Goal: Information Seeking & Learning: Learn about a topic

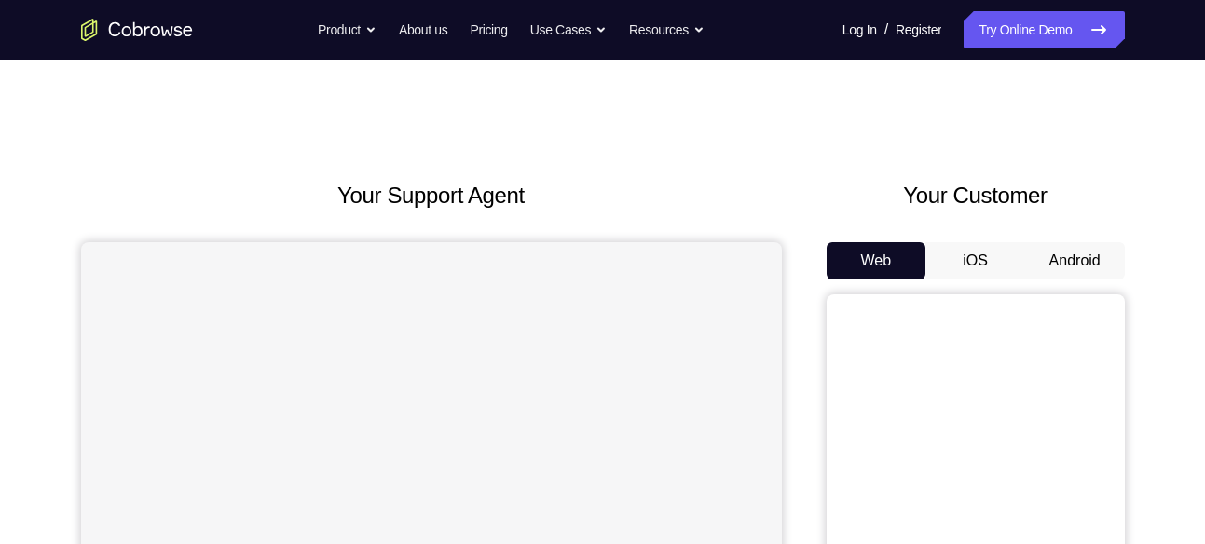
click at [1076, 263] on button "Android" at bounding box center [1075, 260] width 100 height 37
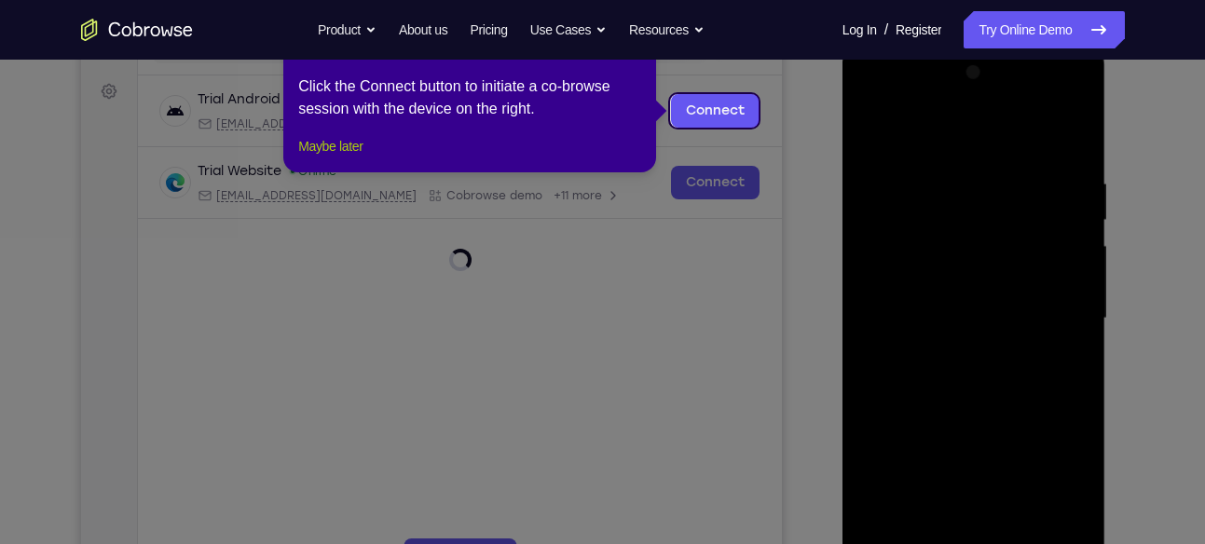
click at [318, 158] on button "Maybe later" at bounding box center [330, 146] width 64 height 22
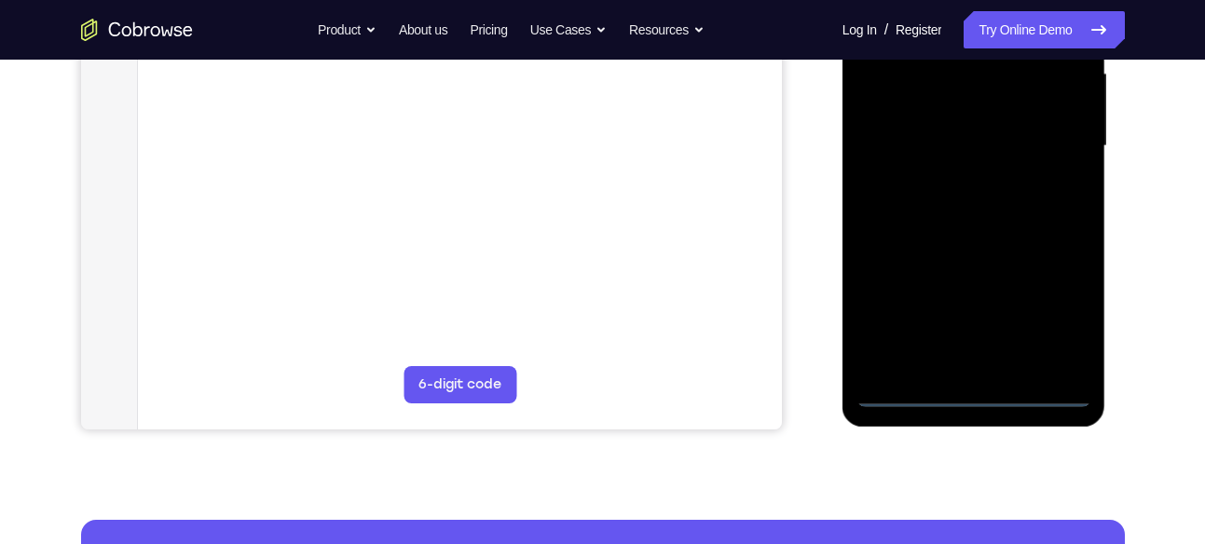
scroll to position [438, 0]
click at [967, 391] on div at bounding box center [974, 145] width 235 height 522
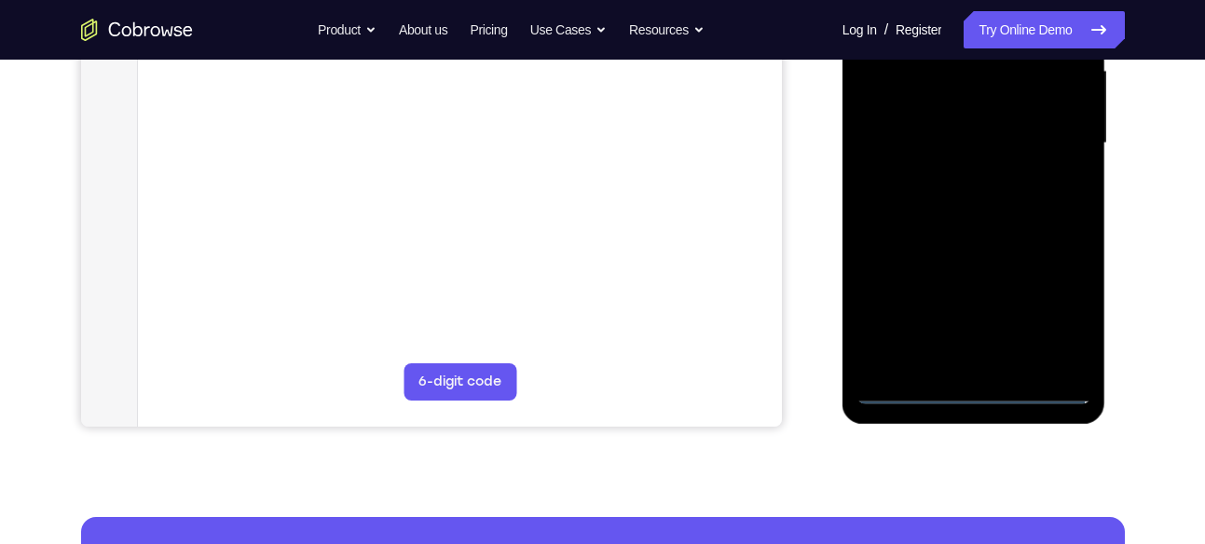
click at [1063, 317] on div at bounding box center [974, 144] width 235 height 522
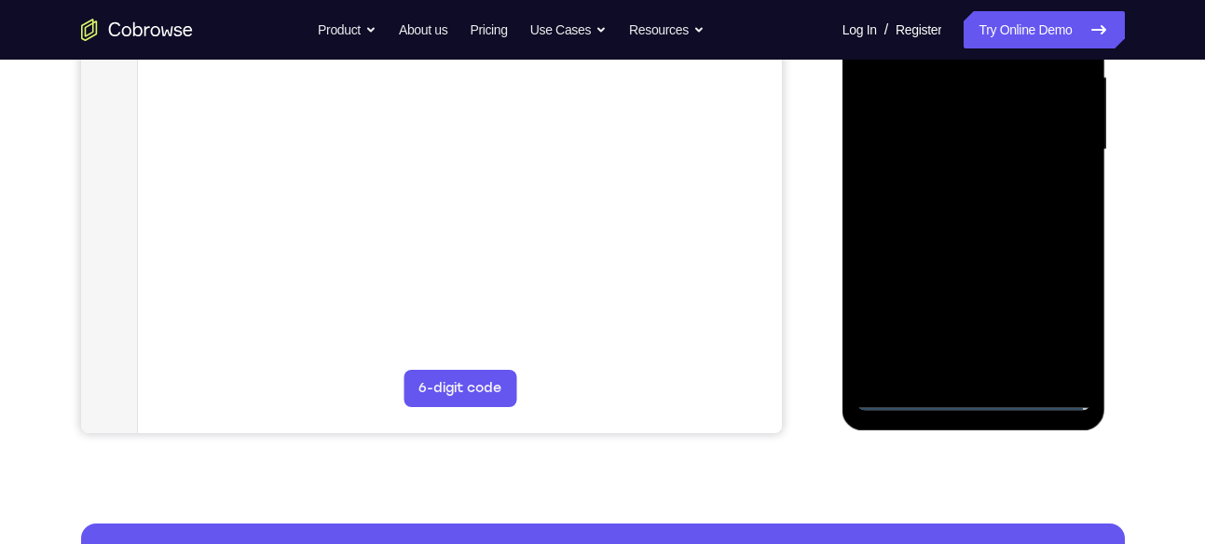
scroll to position [438, 0]
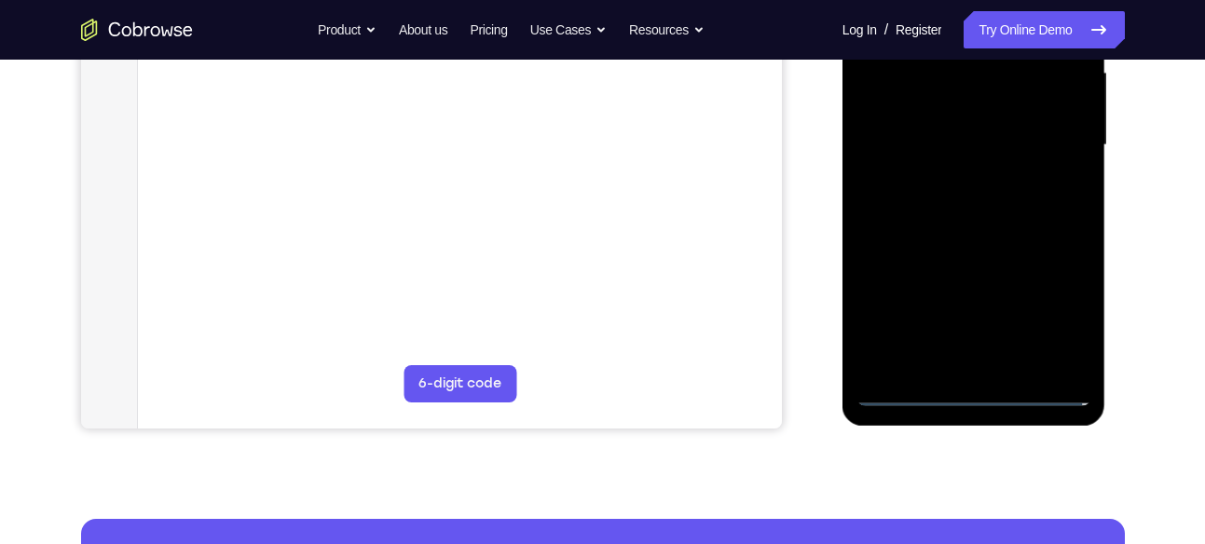
click at [1055, 306] on div at bounding box center [974, 145] width 235 height 522
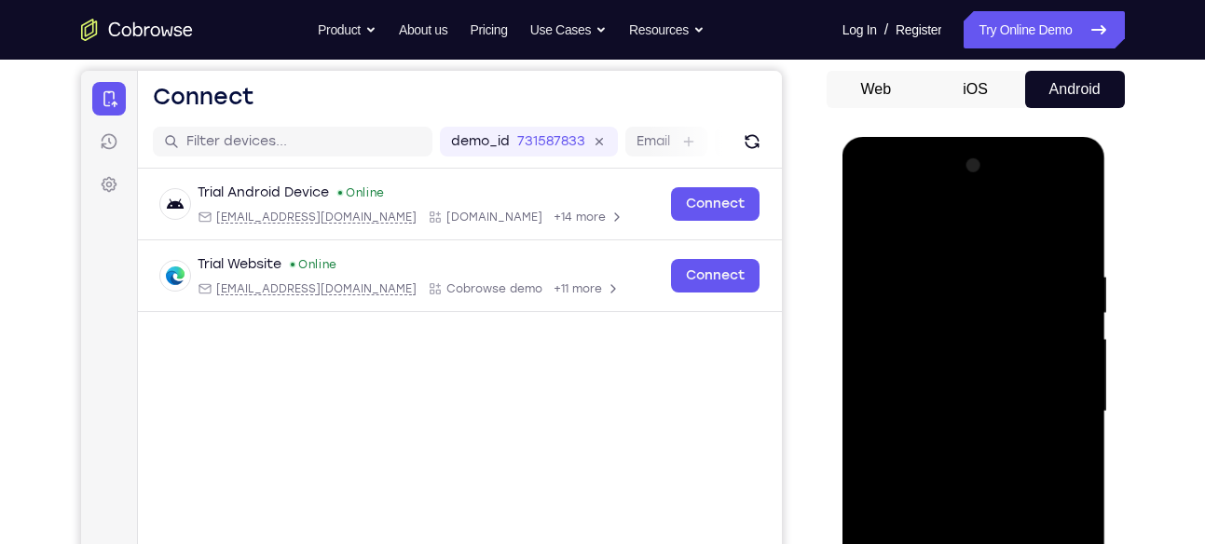
scroll to position [170, 0]
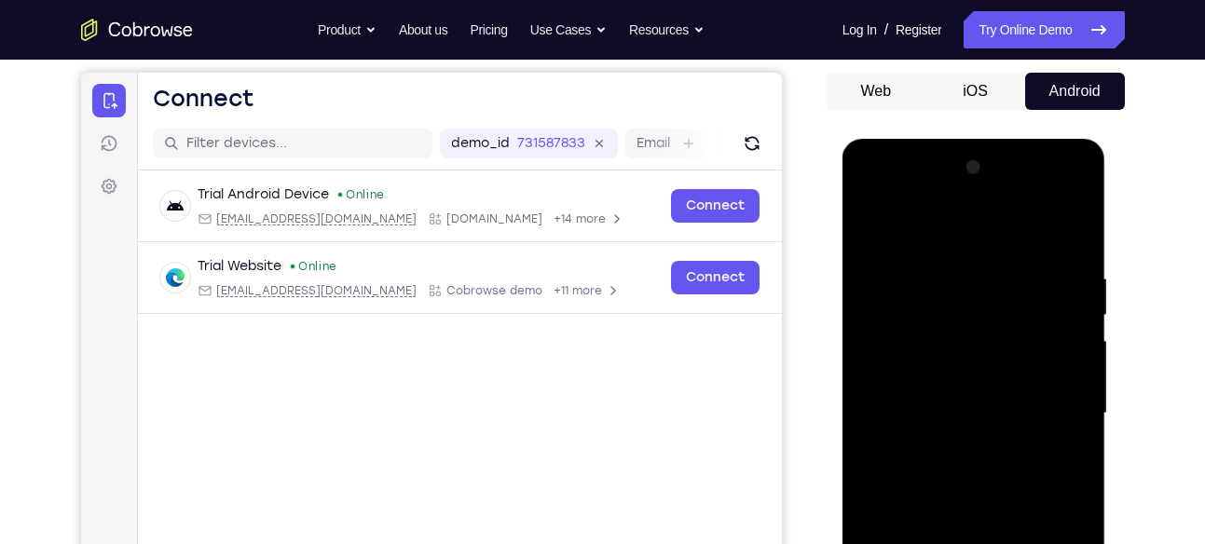
click at [926, 233] on div at bounding box center [974, 414] width 235 height 522
click at [1054, 405] on div at bounding box center [974, 414] width 235 height 522
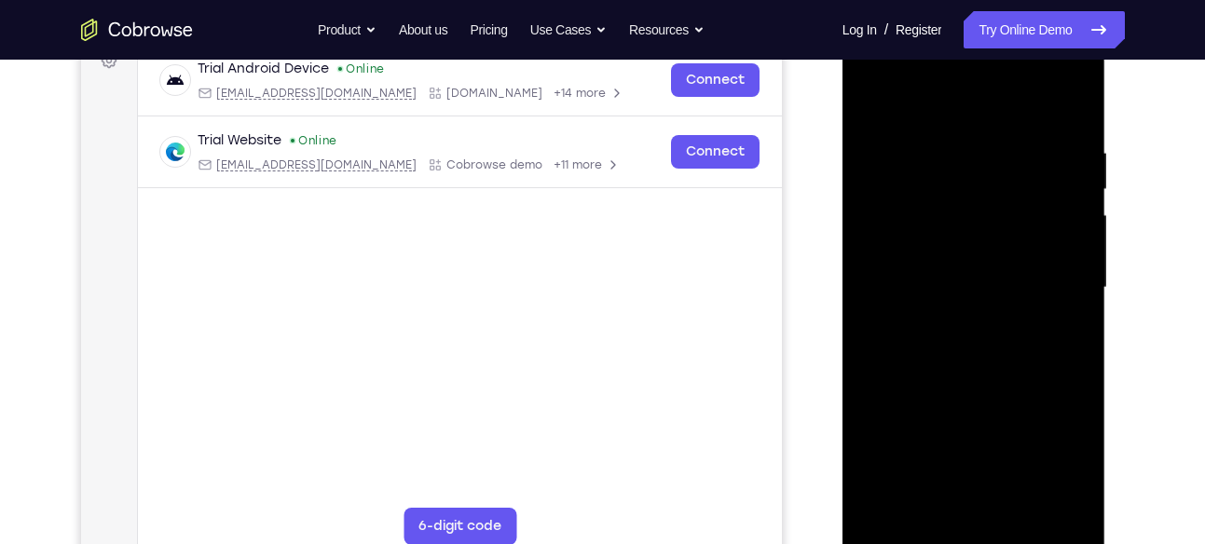
scroll to position [296, 0]
click at [948, 323] on div at bounding box center [974, 287] width 235 height 522
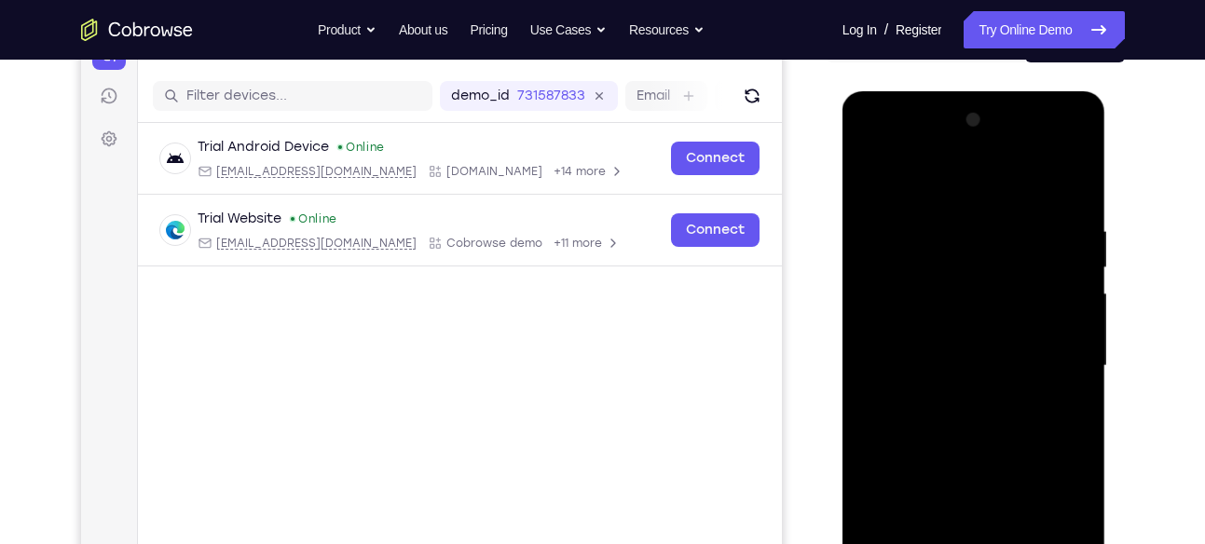
scroll to position [216, 0]
click at [959, 349] on div at bounding box center [974, 367] width 235 height 522
click at [953, 366] on div at bounding box center [974, 367] width 235 height 522
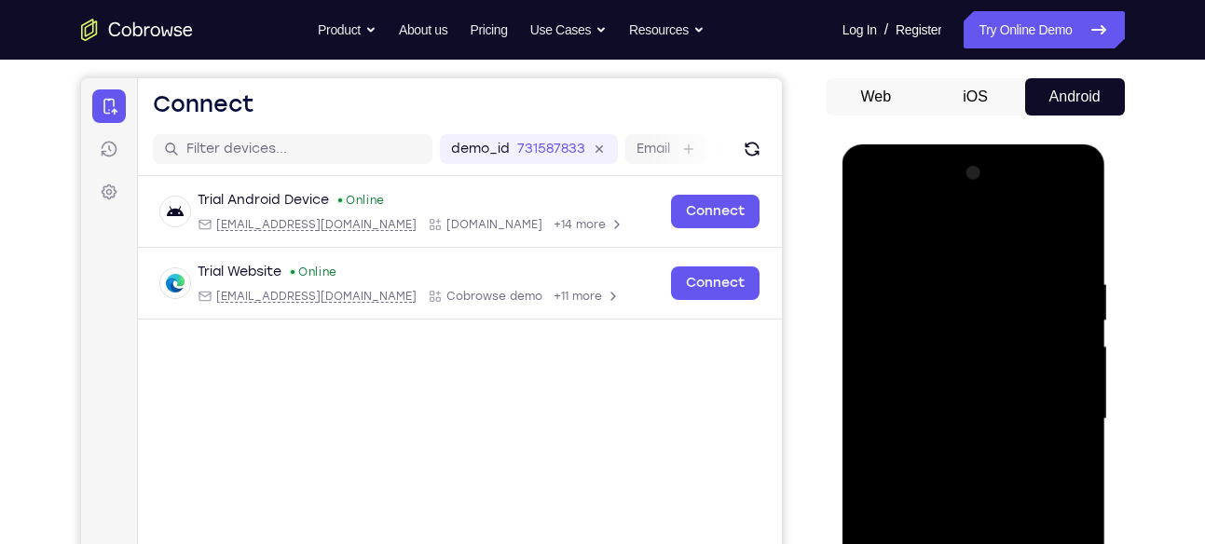
scroll to position [287, 0]
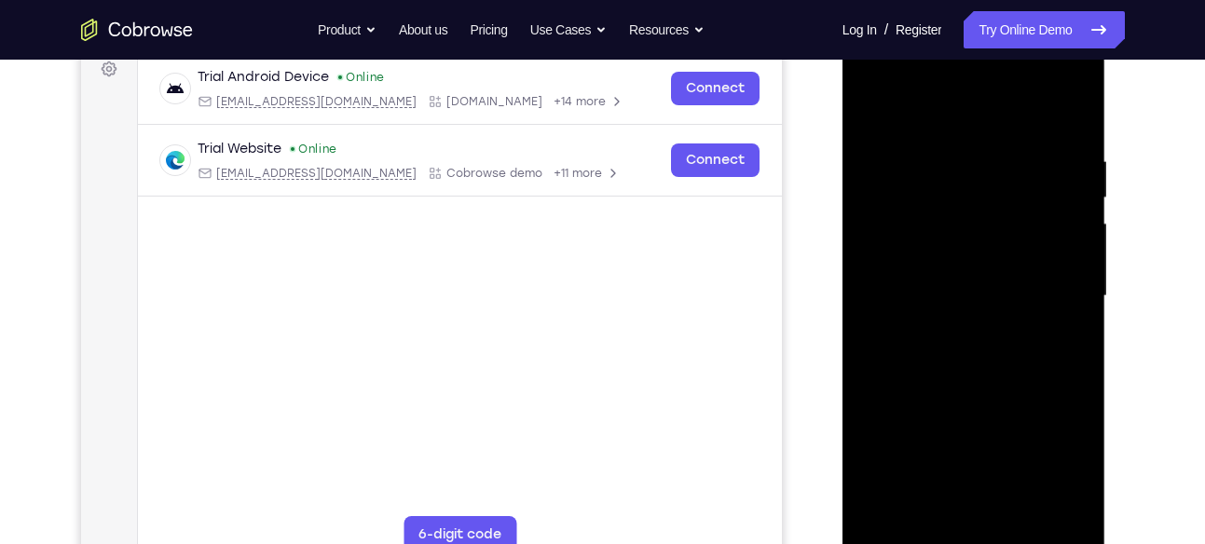
click at [945, 368] on div at bounding box center [974, 296] width 235 height 522
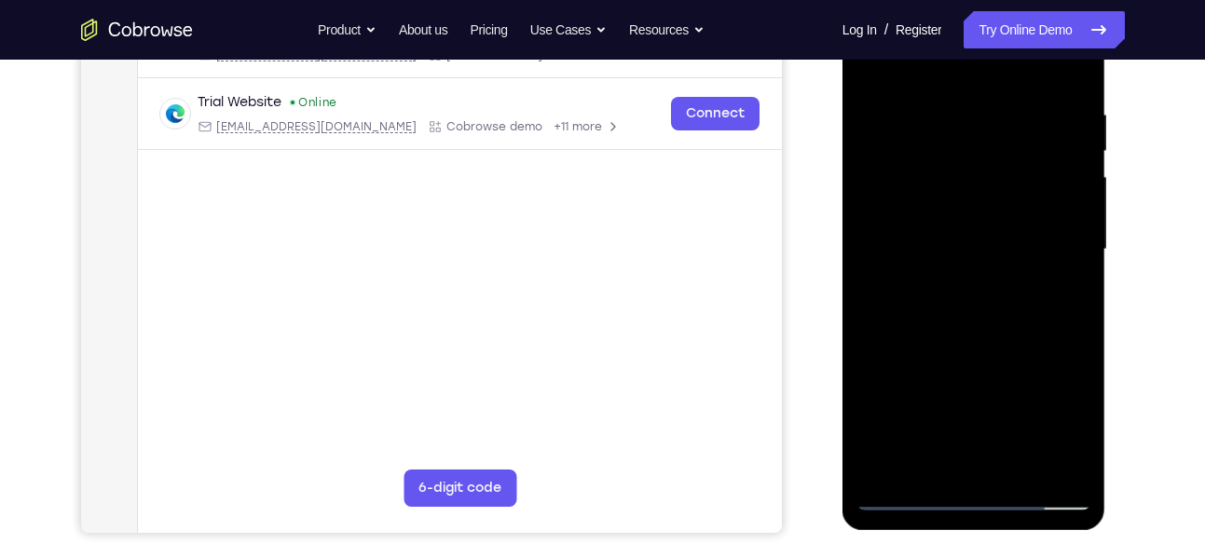
scroll to position [333, 0]
click at [1077, 325] on div at bounding box center [974, 251] width 235 height 522
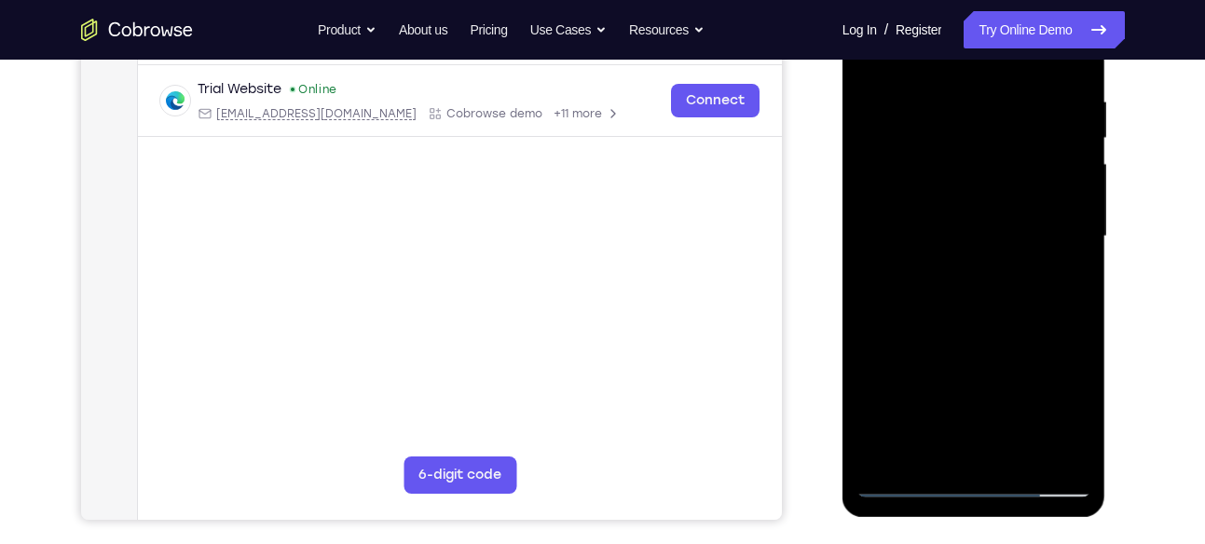
scroll to position [331, 0]
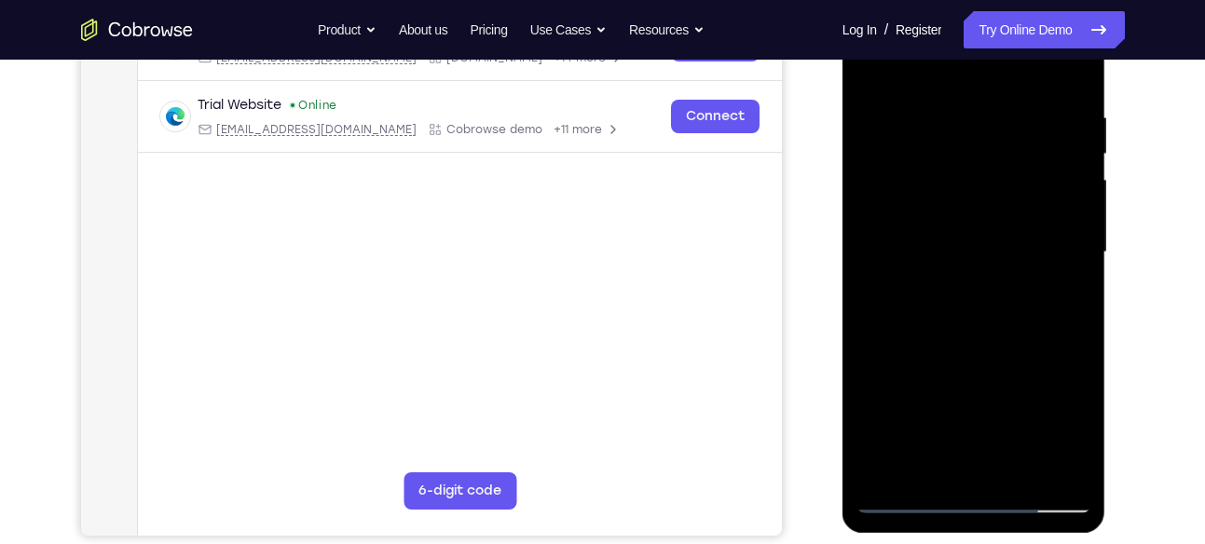
drag, startPoint x: 1015, startPoint y: 358, endPoint x: 1023, endPoint y: 249, distance: 109.4
click at [1023, 249] on div at bounding box center [974, 253] width 235 height 522
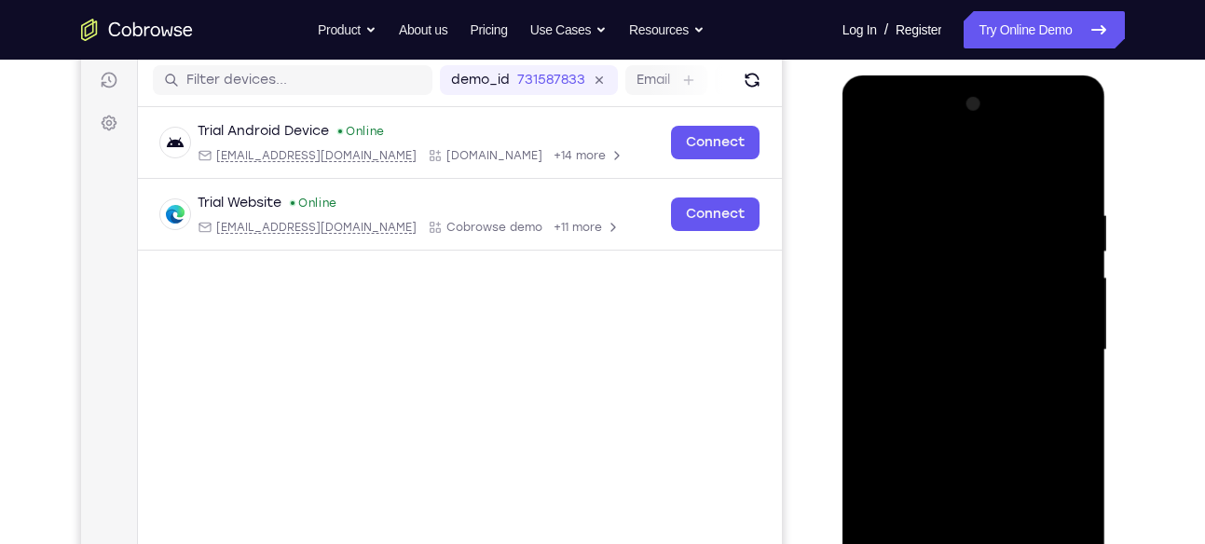
scroll to position [232, 0]
click at [1086, 321] on div at bounding box center [974, 351] width 235 height 522
click at [1076, 321] on div at bounding box center [974, 351] width 235 height 522
drag, startPoint x: 1048, startPoint y: 281, endPoint x: 1046, endPoint y: 401, distance: 119.3
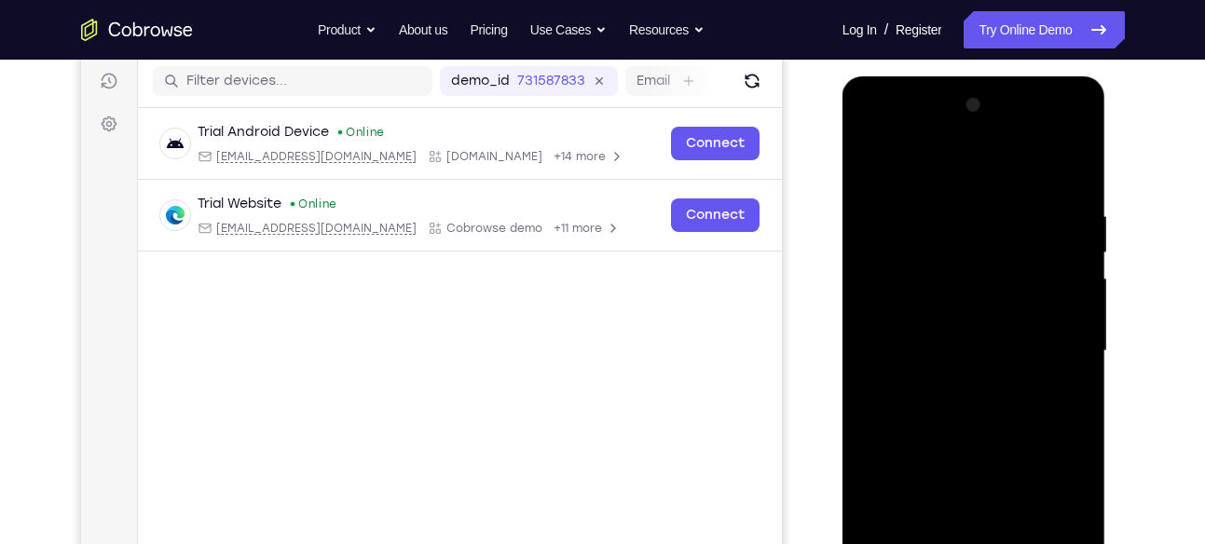
click at [1046, 401] on div at bounding box center [974, 351] width 235 height 522
drag, startPoint x: 1025, startPoint y: 246, endPoint x: 1012, endPoint y: 364, distance: 118.2
click at [1012, 364] on div at bounding box center [974, 351] width 235 height 522
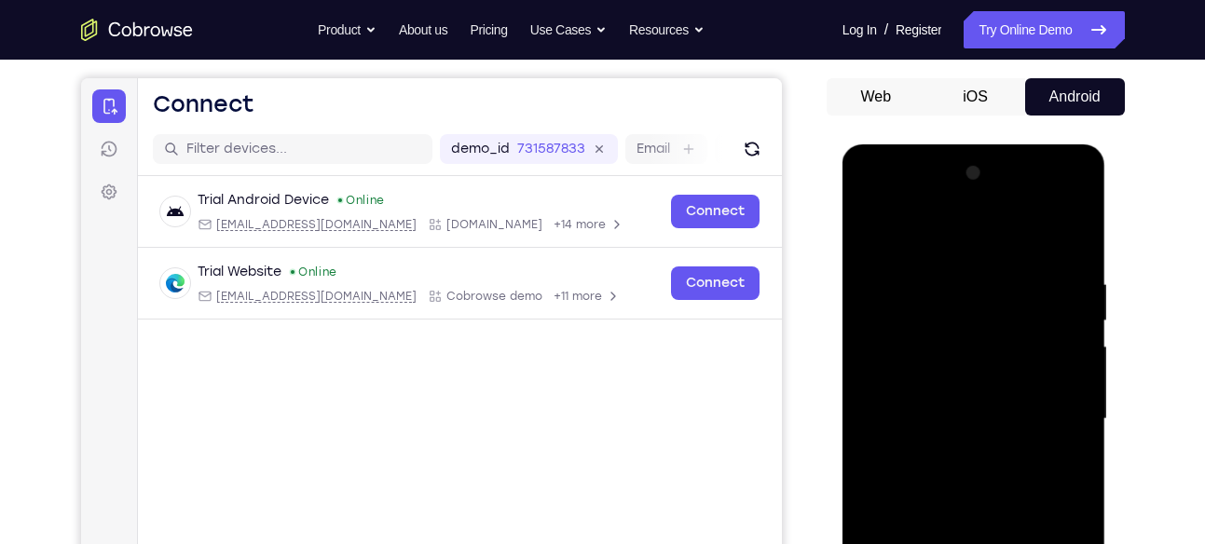
scroll to position [163, 0]
drag, startPoint x: 1005, startPoint y: 320, endPoint x: 999, endPoint y: 430, distance: 110.1
click at [999, 430] on div at bounding box center [974, 420] width 235 height 522
drag, startPoint x: 1008, startPoint y: 371, endPoint x: 1011, endPoint y: 291, distance: 80.2
click at [1011, 291] on div at bounding box center [974, 420] width 235 height 522
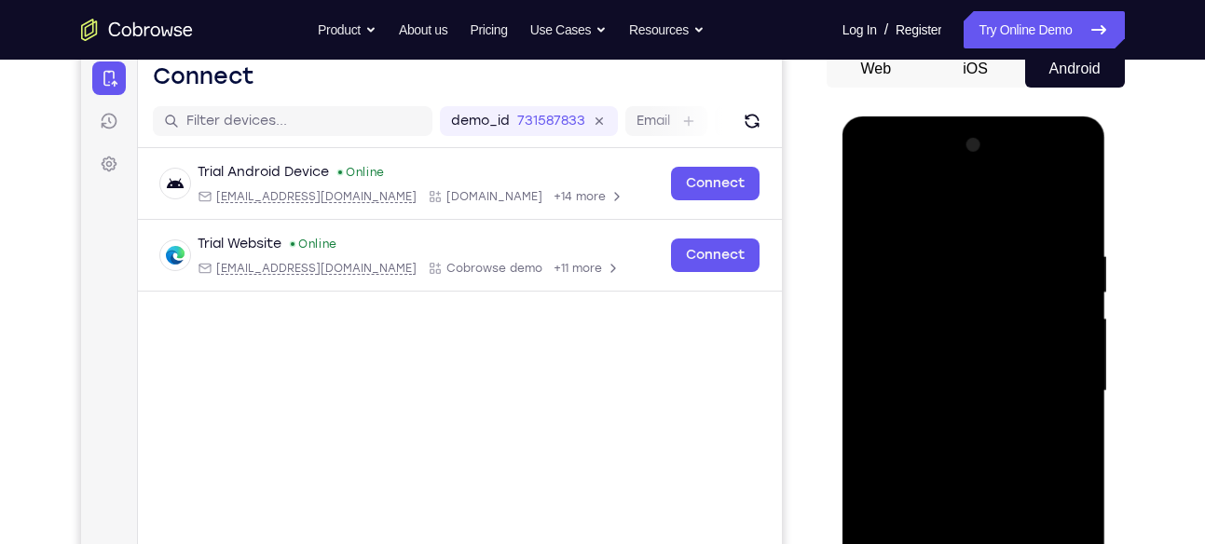
scroll to position [193, 0]
click at [1077, 362] on div at bounding box center [974, 391] width 235 height 522
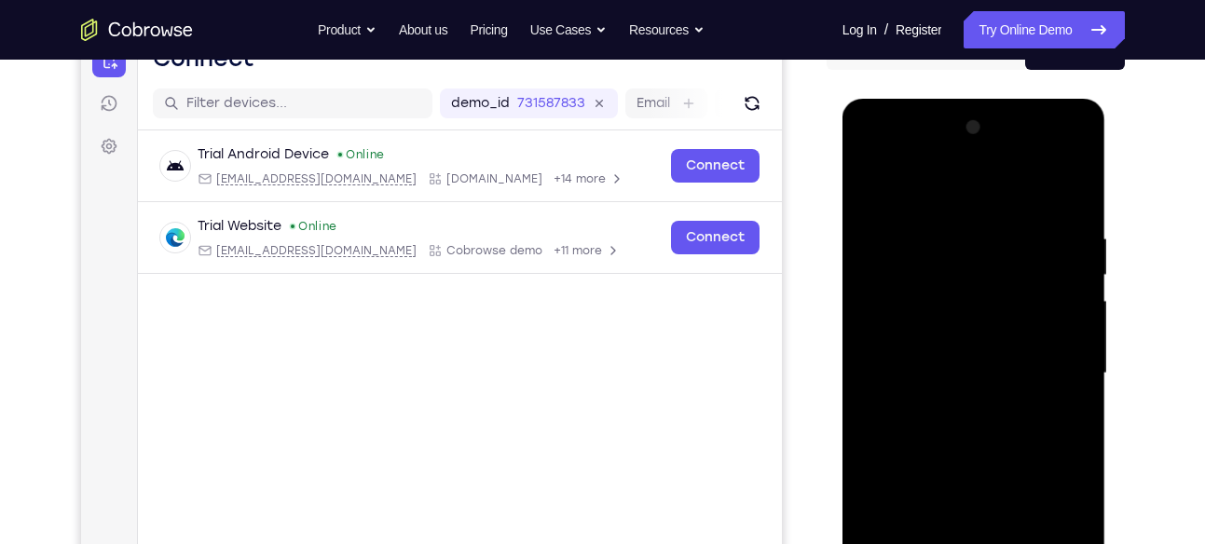
scroll to position [211, 0]
click at [1079, 336] on div at bounding box center [974, 373] width 235 height 522
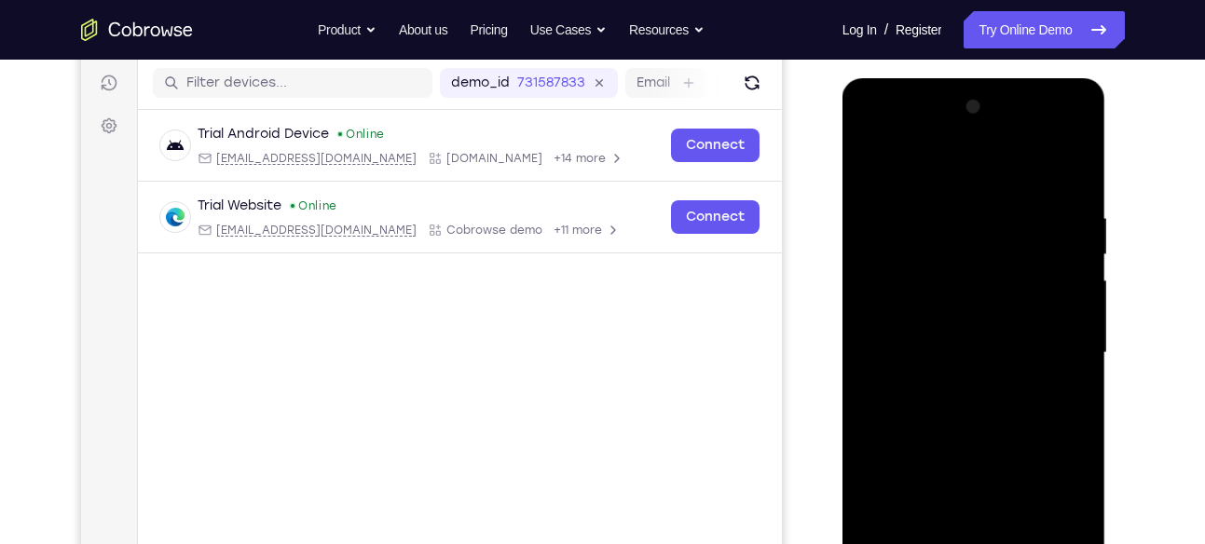
scroll to position [232, 0]
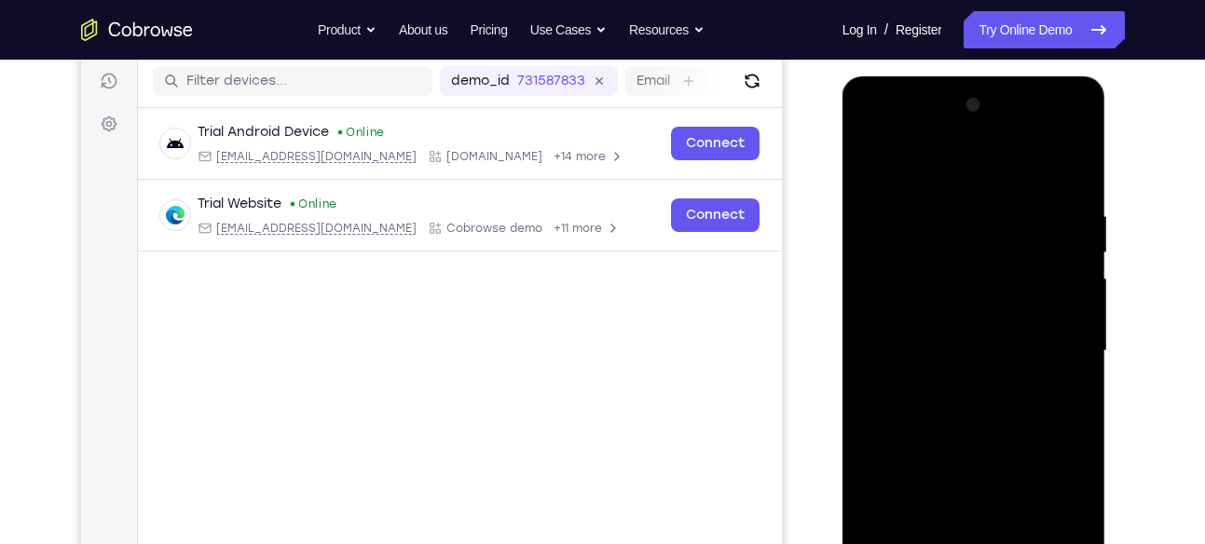
click at [1078, 311] on div at bounding box center [974, 351] width 235 height 522
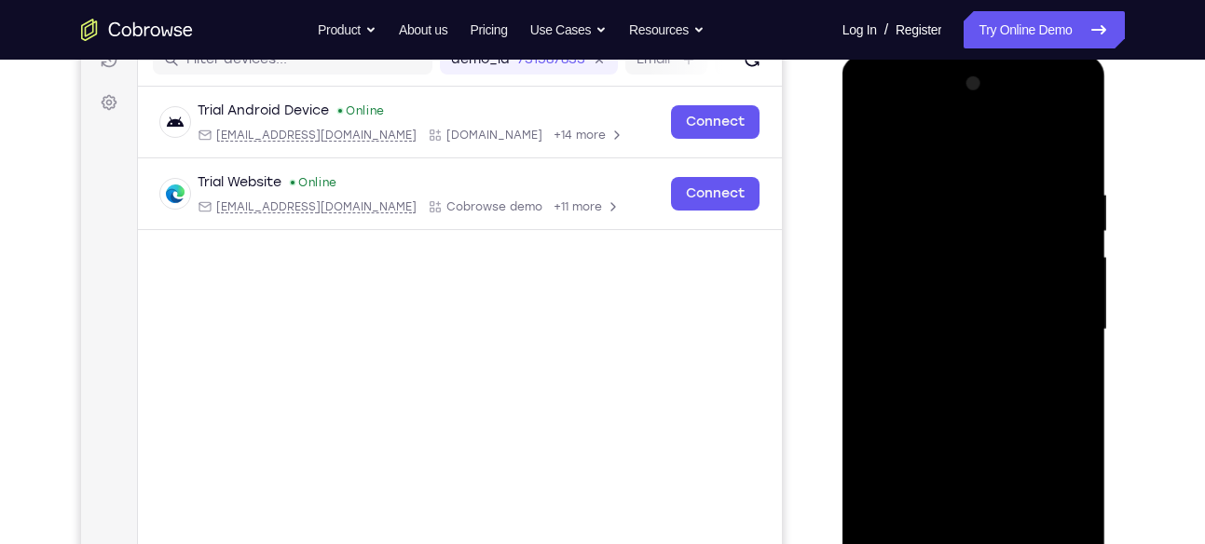
scroll to position [255, 0]
click at [1081, 345] on div at bounding box center [974, 328] width 235 height 522
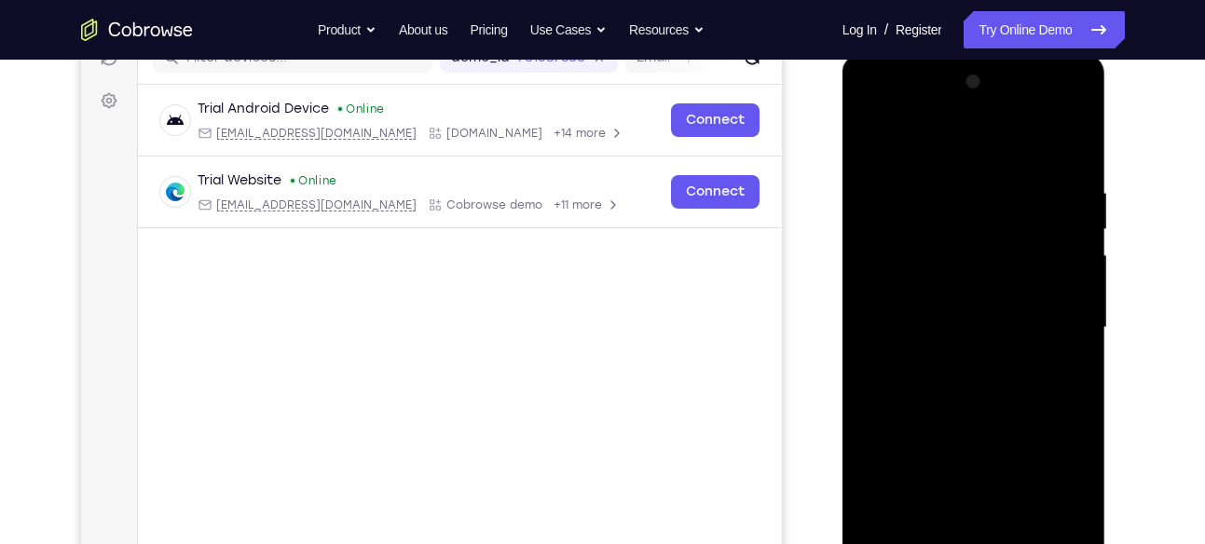
click at [1081, 345] on div at bounding box center [974, 328] width 235 height 522
drag, startPoint x: 1026, startPoint y: 255, endPoint x: 1002, endPoint y: 434, distance: 180.6
click at [1002, 434] on div at bounding box center [974, 328] width 235 height 522
drag, startPoint x: 1035, startPoint y: 396, endPoint x: 1027, endPoint y: 245, distance: 151.2
click at [1027, 245] on div at bounding box center [974, 328] width 235 height 522
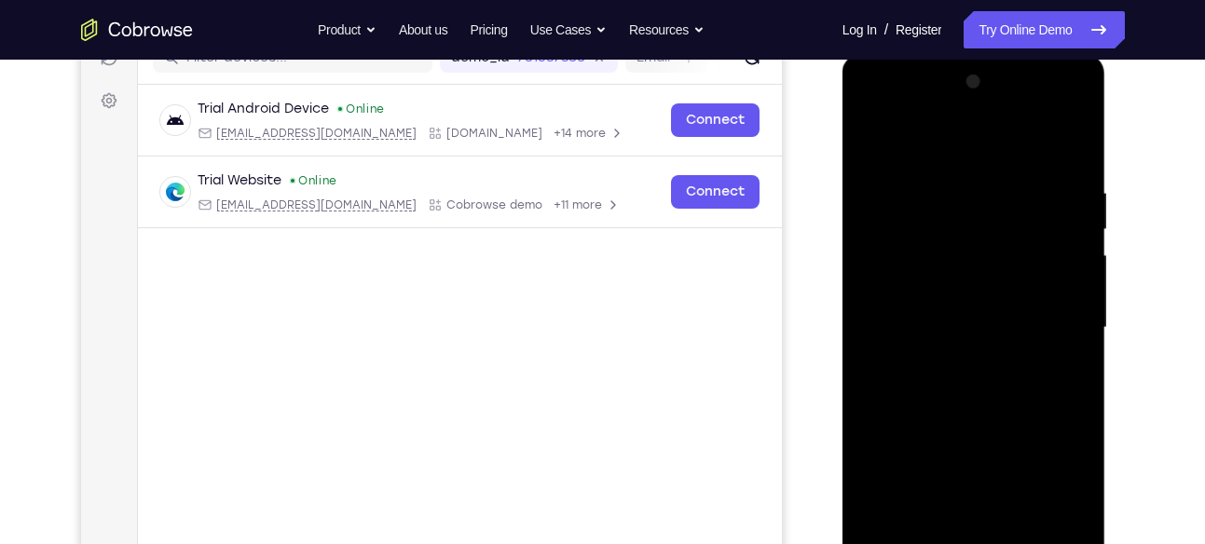
drag, startPoint x: 951, startPoint y: 315, endPoint x: 944, endPoint y: 236, distance: 79.5
click at [944, 236] on div at bounding box center [974, 328] width 235 height 522
drag, startPoint x: 991, startPoint y: 393, endPoint x: 982, endPoint y: 241, distance: 152.2
click at [982, 241] on div at bounding box center [974, 328] width 235 height 522
drag, startPoint x: 1000, startPoint y: 375, endPoint x: 990, endPoint y: 172, distance: 202.5
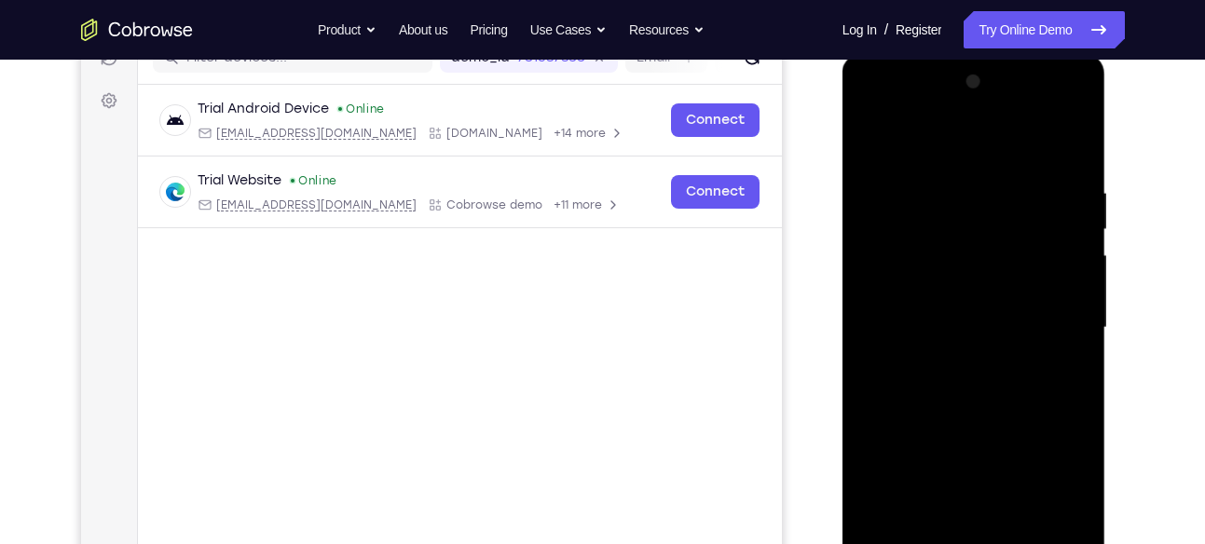
click at [990, 172] on div at bounding box center [974, 328] width 235 height 522
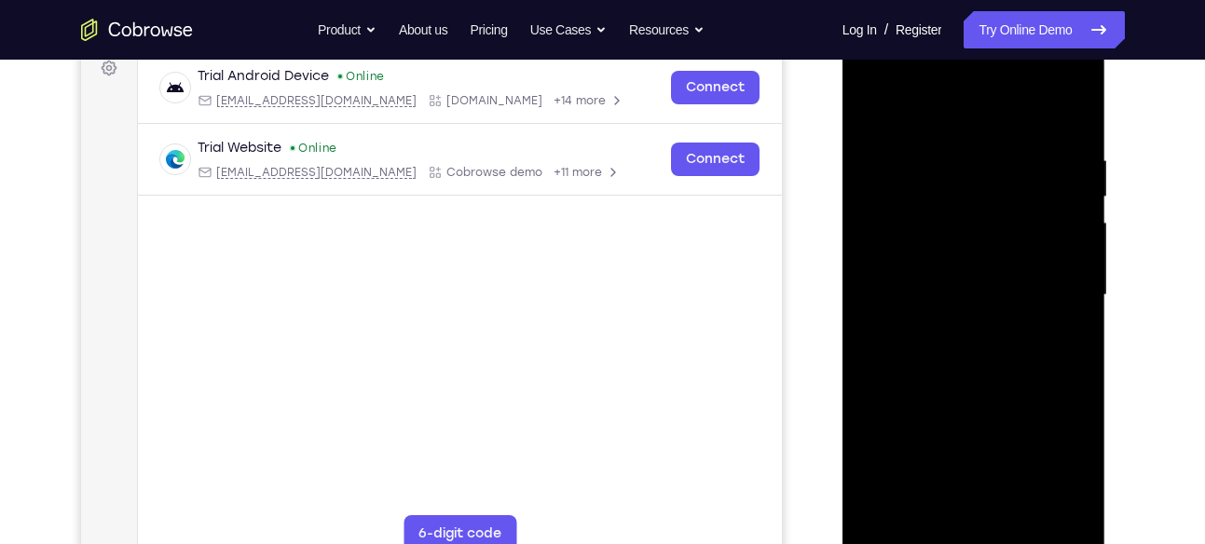
drag, startPoint x: 991, startPoint y: 286, endPoint x: 994, endPoint y: 172, distance: 113.7
click at [994, 172] on div at bounding box center [974, 295] width 235 height 522
drag, startPoint x: 989, startPoint y: 338, endPoint x: 988, endPoint y: 172, distance: 165.9
click at [988, 172] on div at bounding box center [974, 295] width 235 height 522
drag, startPoint x: 1002, startPoint y: 374, endPoint x: 1009, endPoint y: 172, distance: 201.4
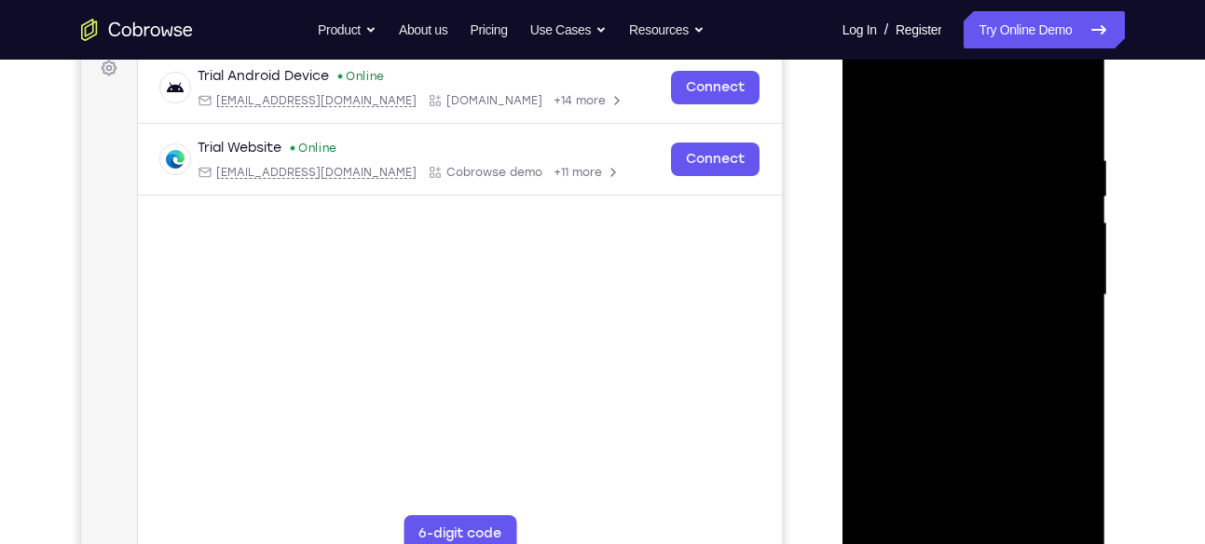
click at [1009, 172] on div at bounding box center [974, 295] width 235 height 522
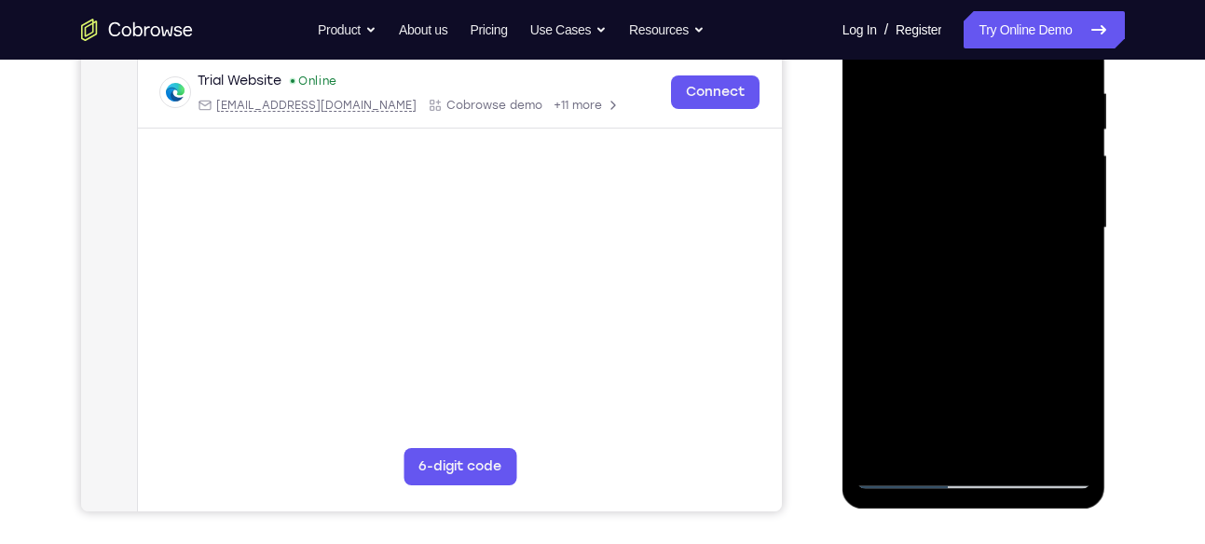
drag, startPoint x: 1041, startPoint y: 368, endPoint x: 1046, endPoint y: 142, distance: 226.5
click at [1046, 142] on div at bounding box center [974, 228] width 235 height 522
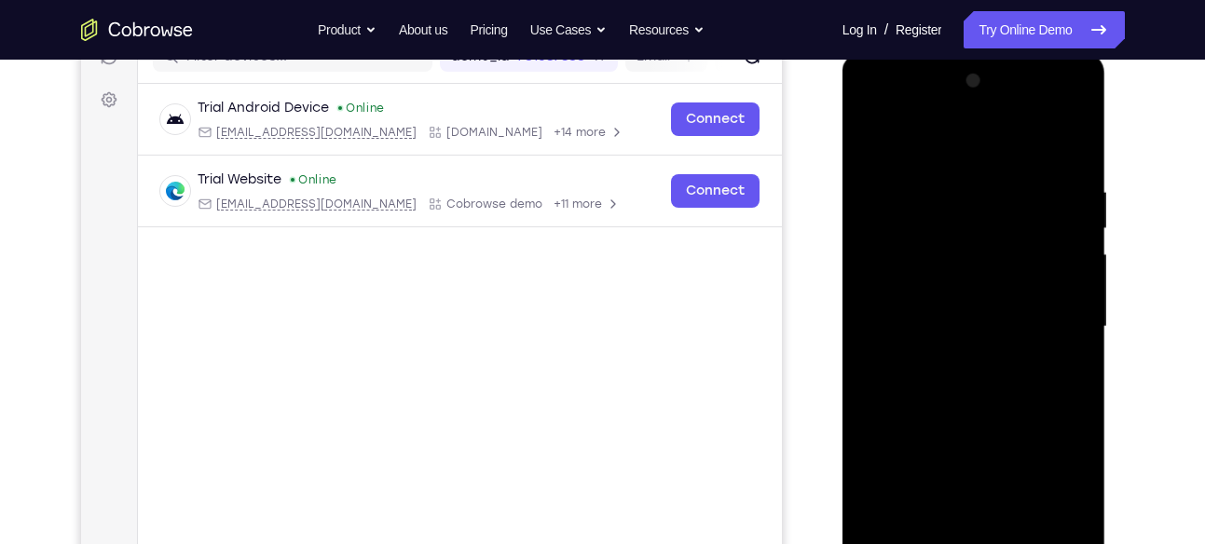
scroll to position [254, 0]
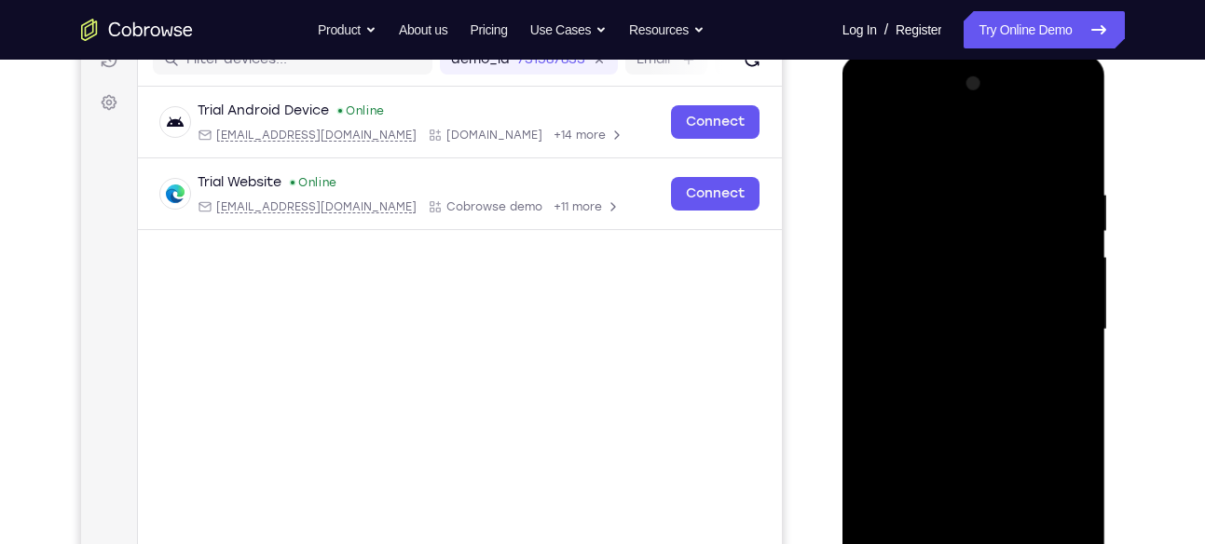
drag, startPoint x: 998, startPoint y: 364, endPoint x: 969, endPoint y: -31, distance: 396.3
click at [969, 55] on html "Online web based iOS Simulators and Android Emulators. Run iPhone, iPad, Mobile…" at bounding box center [976, 334] width 266 height 559
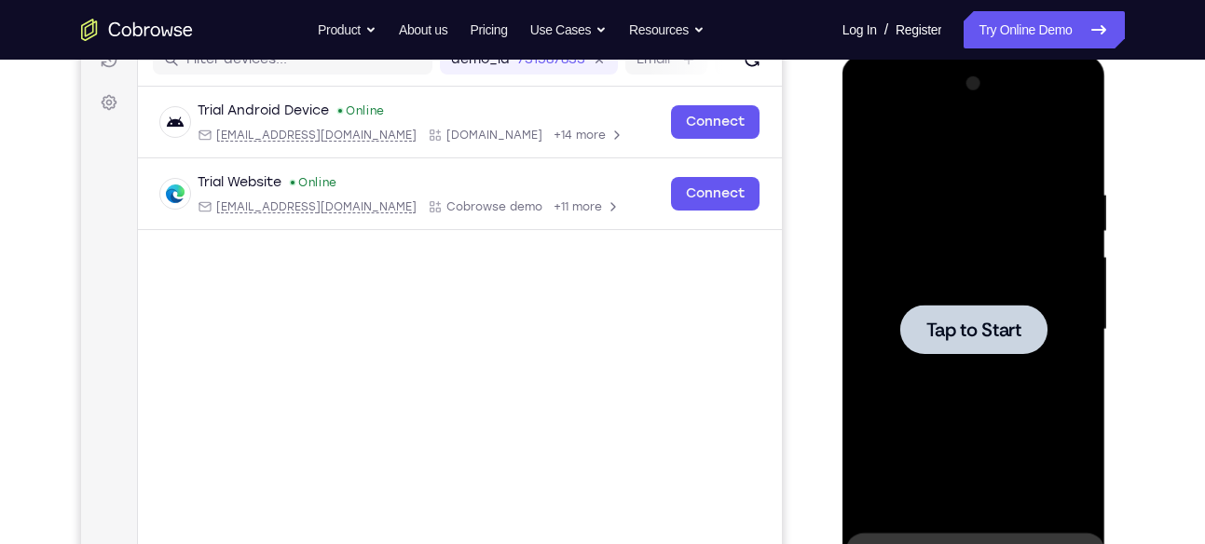
click at [921, 275] on div at bounding box center [974, 330] width 235 height 522
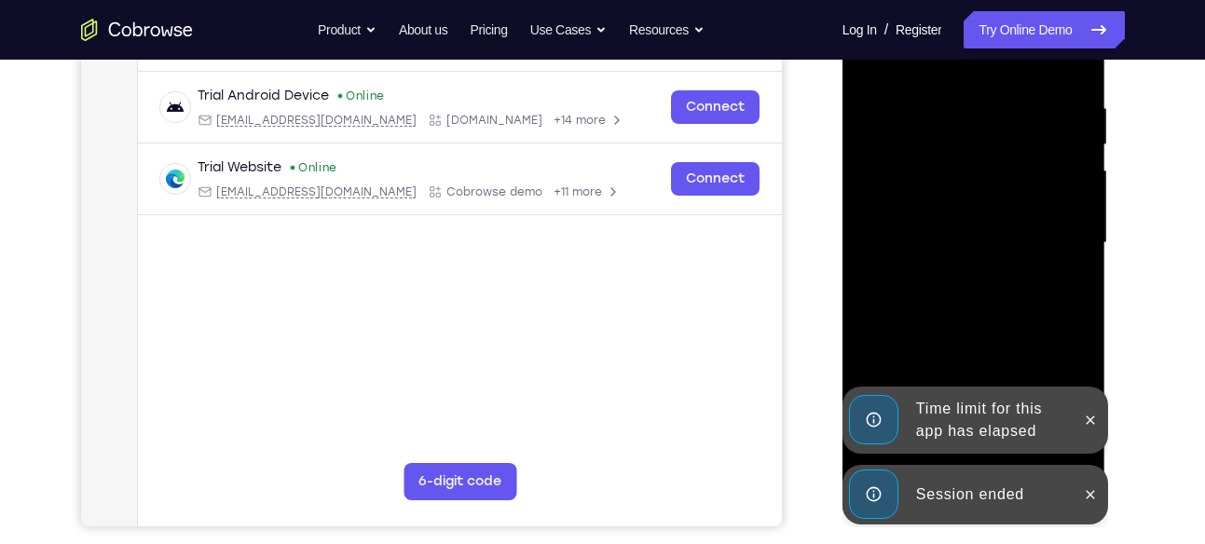
scroll to position [361, 0]
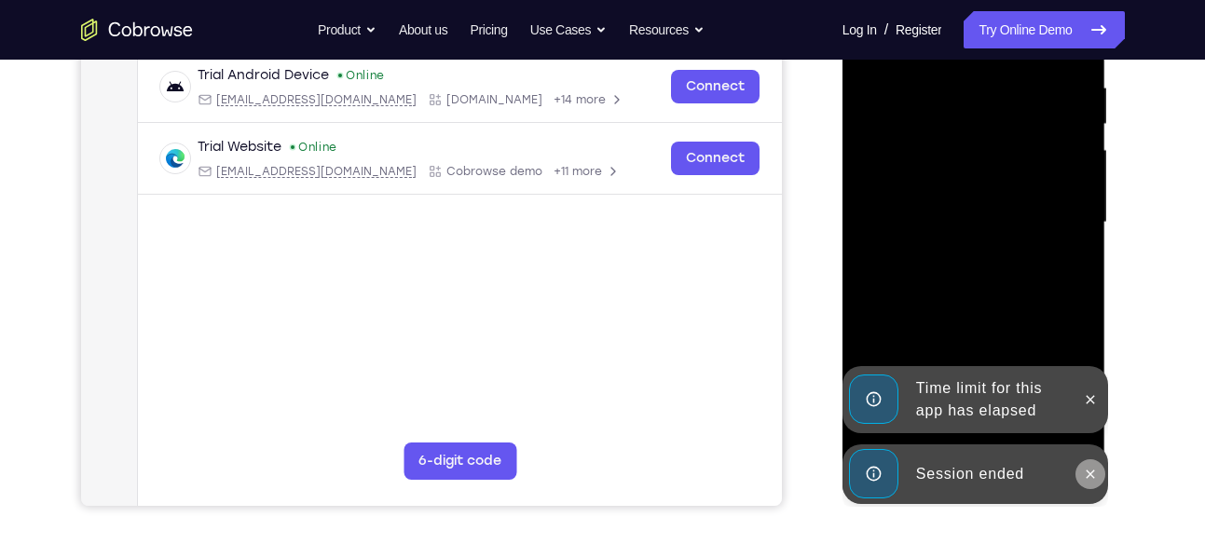
click at [1093, 474] on icon at bounding box center [1090, 474] width 15 height 15
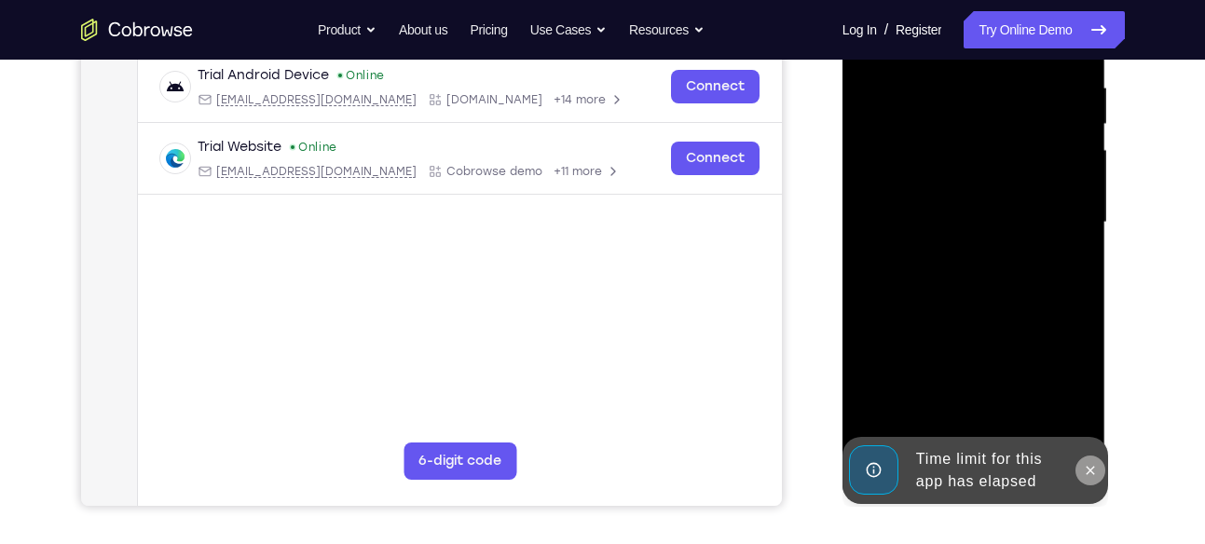
click at [1089, 463] on icon at bounding box center [1090, 470] width 15 height 15
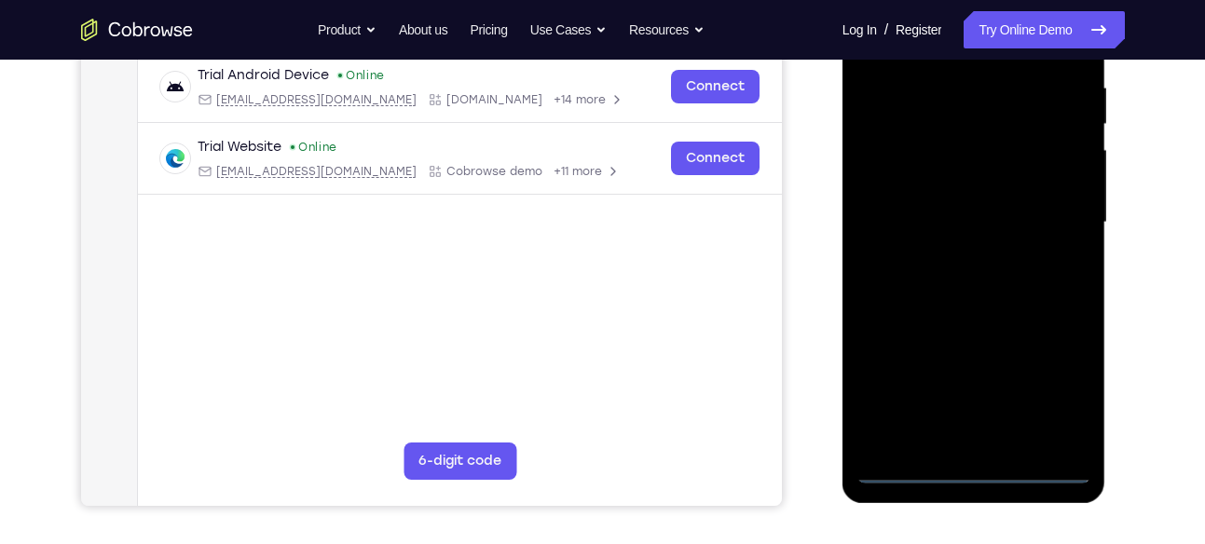
click at [961, 464] on div at bounding box center [974, 223] width 235 height 522
click at [1060, 379] on div at bounding box center [974, 223] width 235 height 522
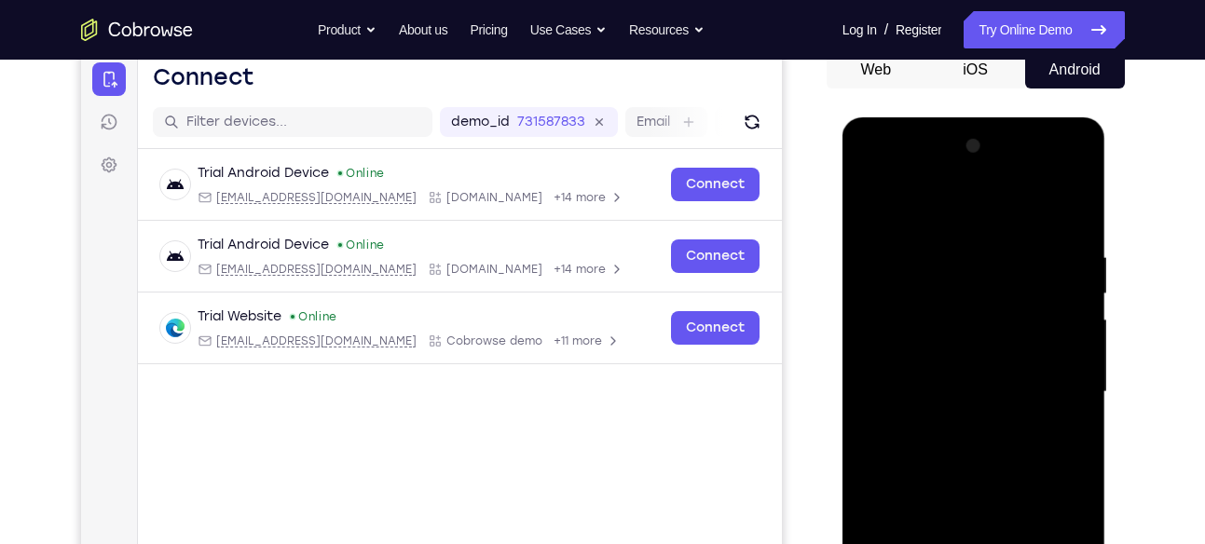
scroll to position [182, 0]
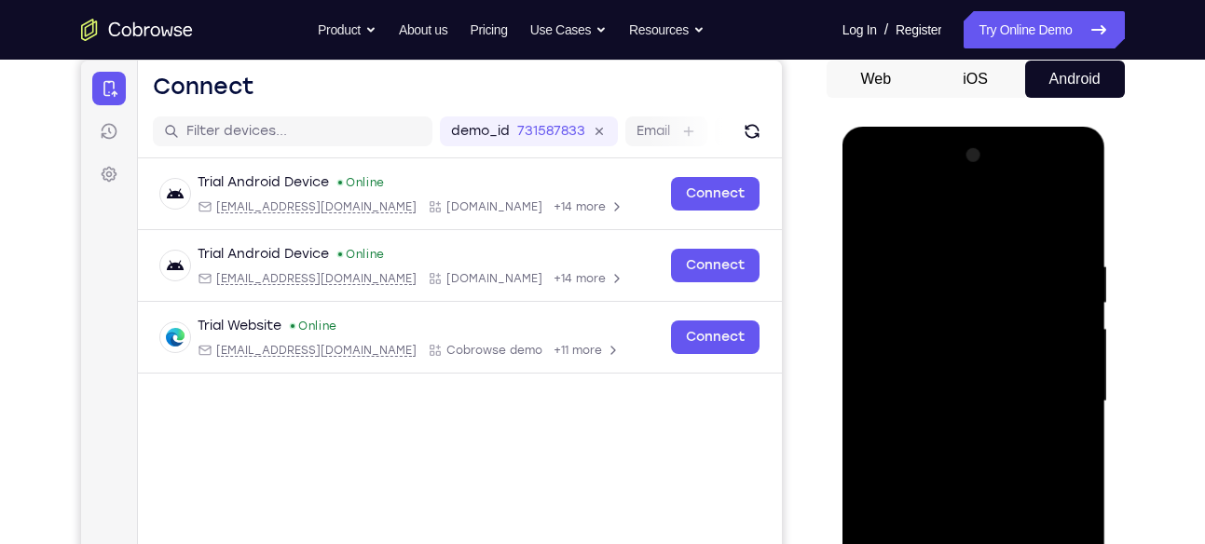
click at [967, 220] on div at bounding box center [974, 402] width 235 height 522
click at [1053, 391] on div at bounding box center [974, 402] width 235 height 522
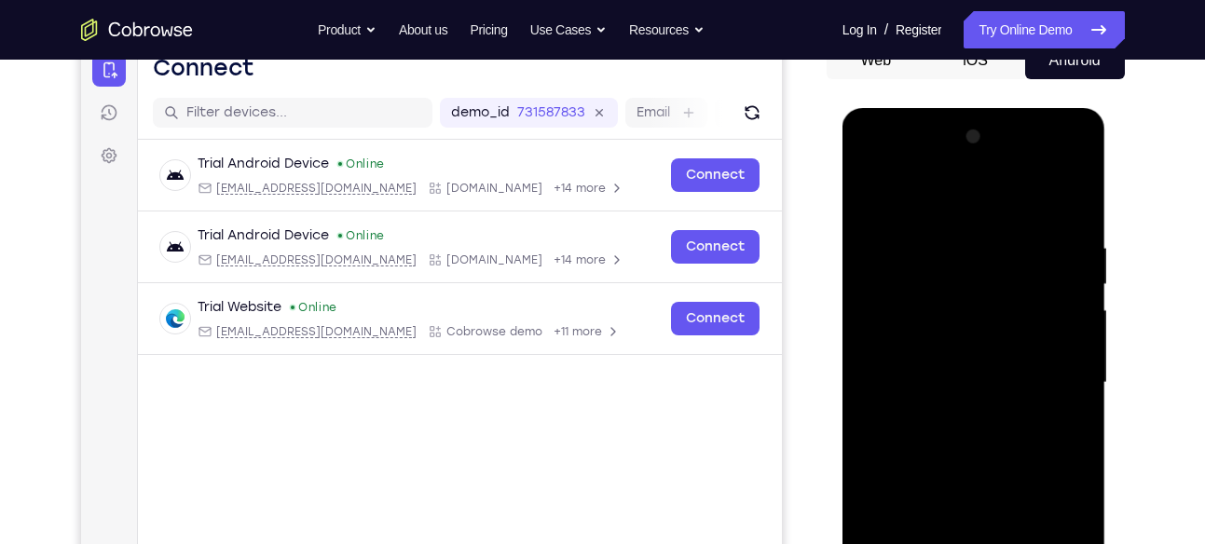
scroll to position [204, 0]
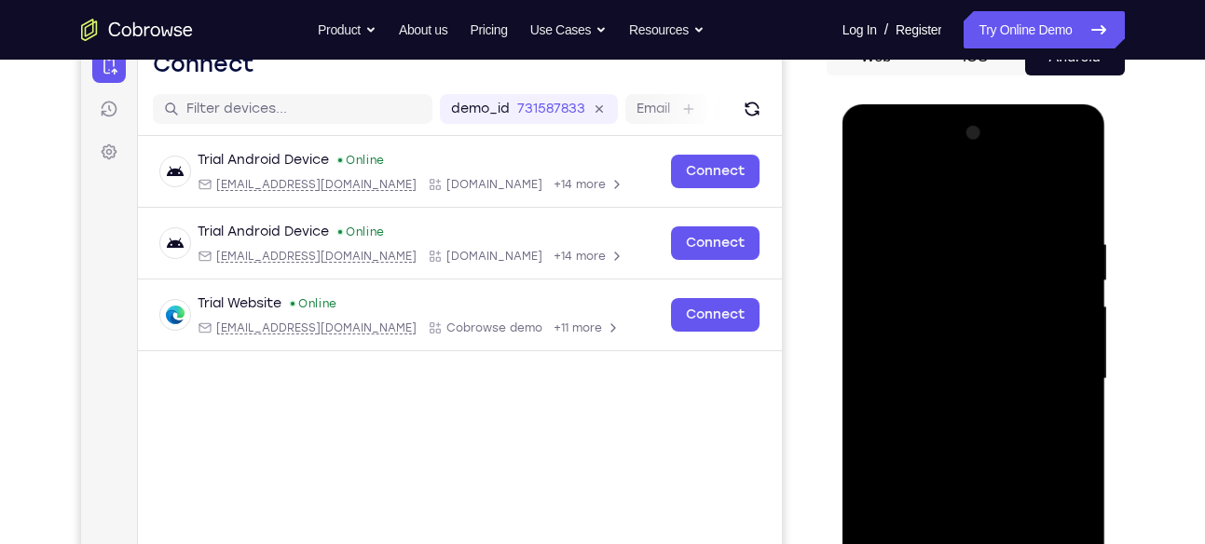
click at [953, 413] on div at bounding box center [974, 379] width 235 height 522
click at [954, 416] on div at bounding box center [974, 379] width 235 height 522
click at [964, 339] on div at bounding box center [974, 379] width 235 height 522
click at [954, 292] on div at bounding box center [974, 379] width 235 height 522
click at [1009, 375] on div at bounding box center [974, 379] width 235 height 522
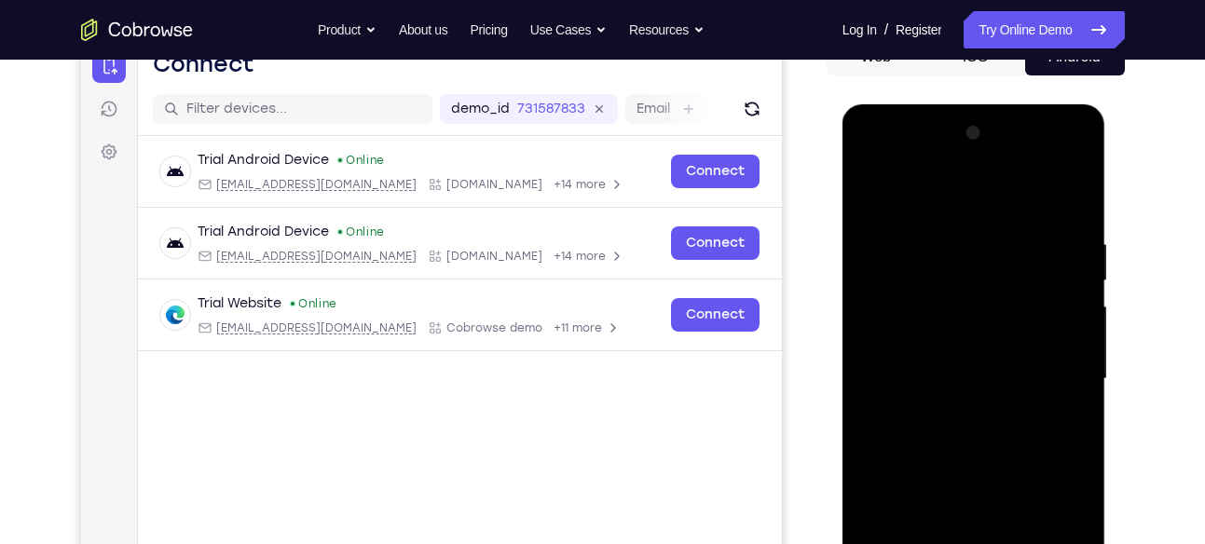
click at [973, 443] on div at bounding box center [974, 379] width 235 height 522
click at [963, 431] on div at bounding box center [974, 379] width 235 height 522
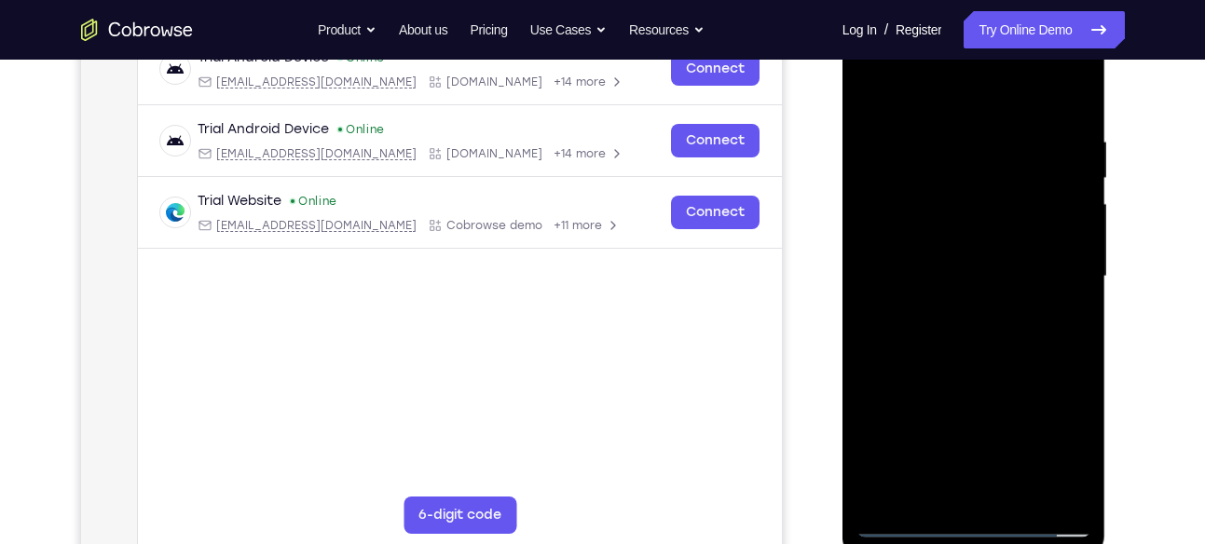
scroll to position [303, 0]
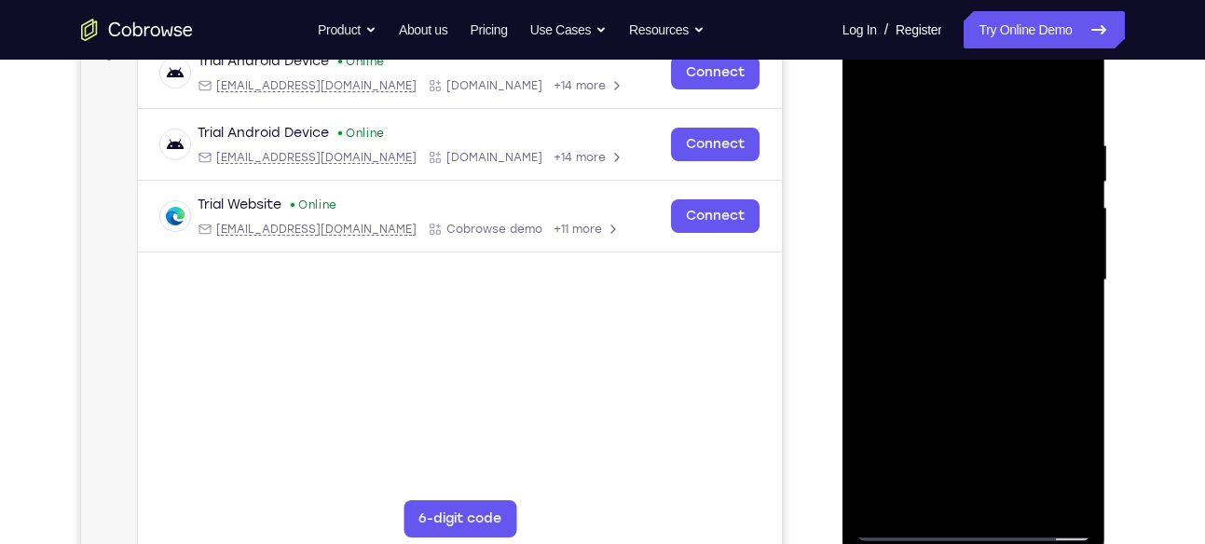
click at [971, 364] on div at bounding box center [974, 281] width 235 height 522
drag, startPoint x: 1004, startPoint y: 378, endPoint x: 1013, endPoint y: 254, distance: 124.3
click at [1013, 254] on div at bounding box center [974, 281] width 235 height 522
drag, startPoint x: 1042, startPoint y: 225, endPoint x: 1003, endPoint y: 460, distance: 238.1
click at [1003, 460] on div at bounding box center [974, 281] width 235 height 522
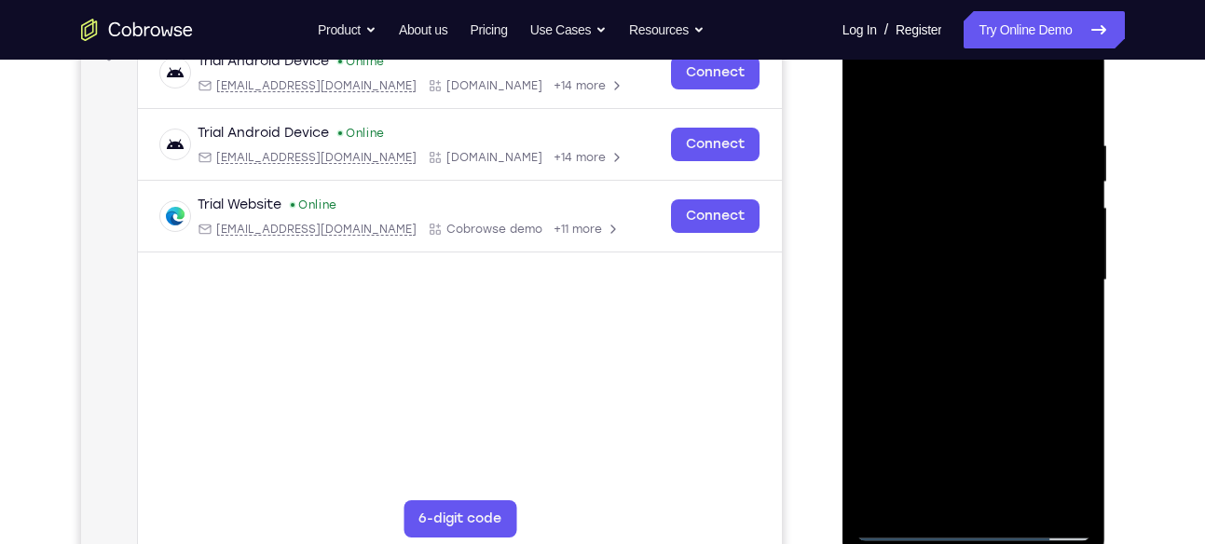
drag, startPoint x: 995, startPoint y: 226, endPoint x: 946, endPoint y: 419, distance: 198.3
click at [946, 419] on div at bounding box center [974, 281] width 235 height 522
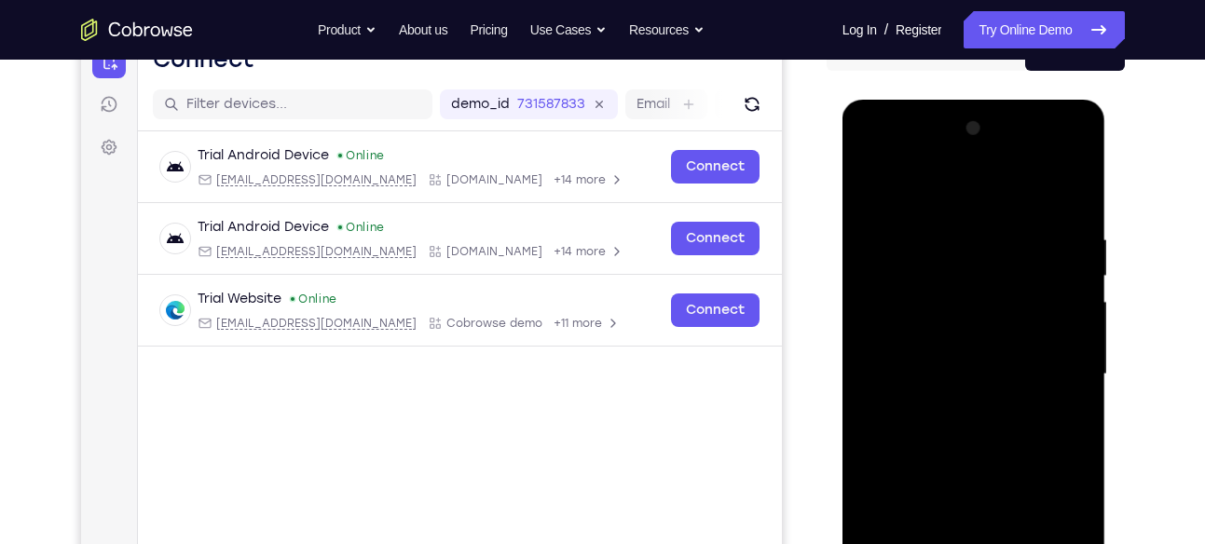
scroll to position [206, 0]
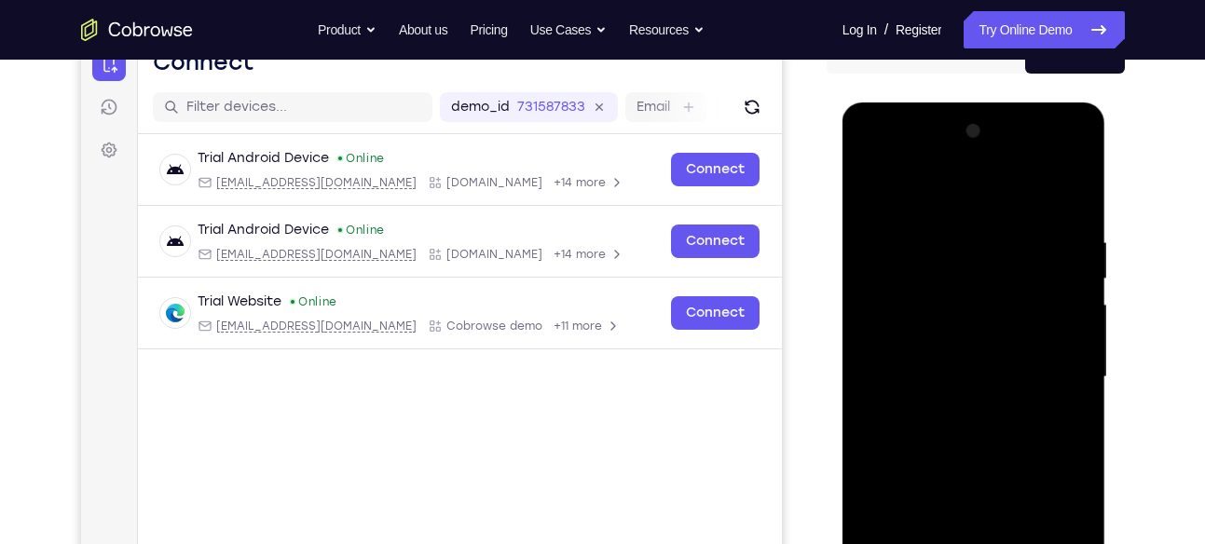
drag, startPoint x: 1004, startPoint y: 261, endPoint x: 1008, endPoint y: 235, distance: 26.4
click at [1008, 235] on div at bounding box center [974, 378] width 235 height 522
click at [1075, 377] on div at bounding box center [974, 378] width 235 height 522
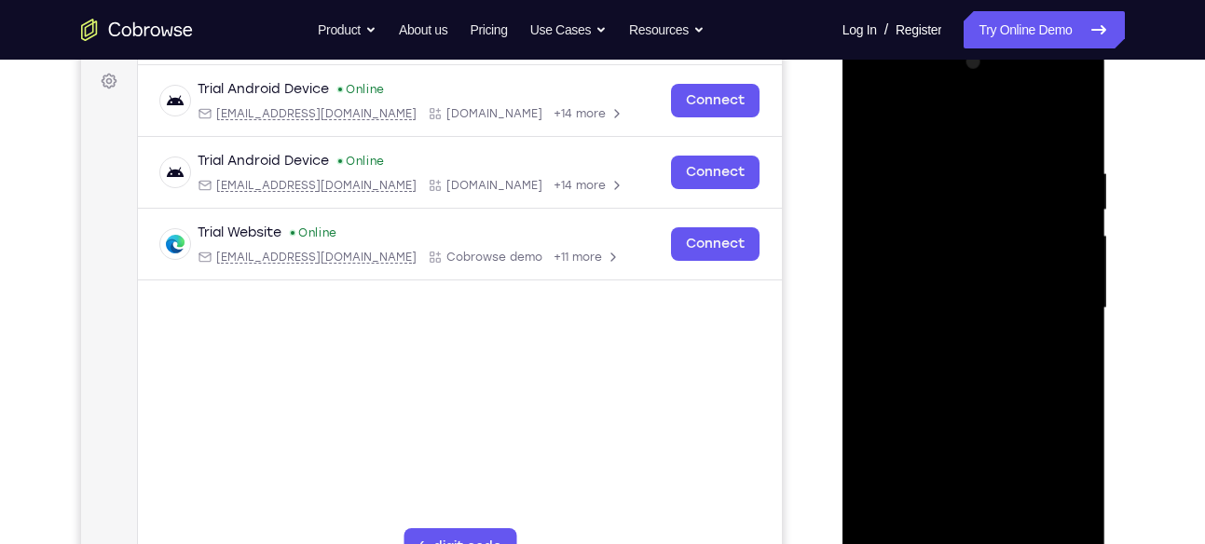
scroll to position [277, 0]
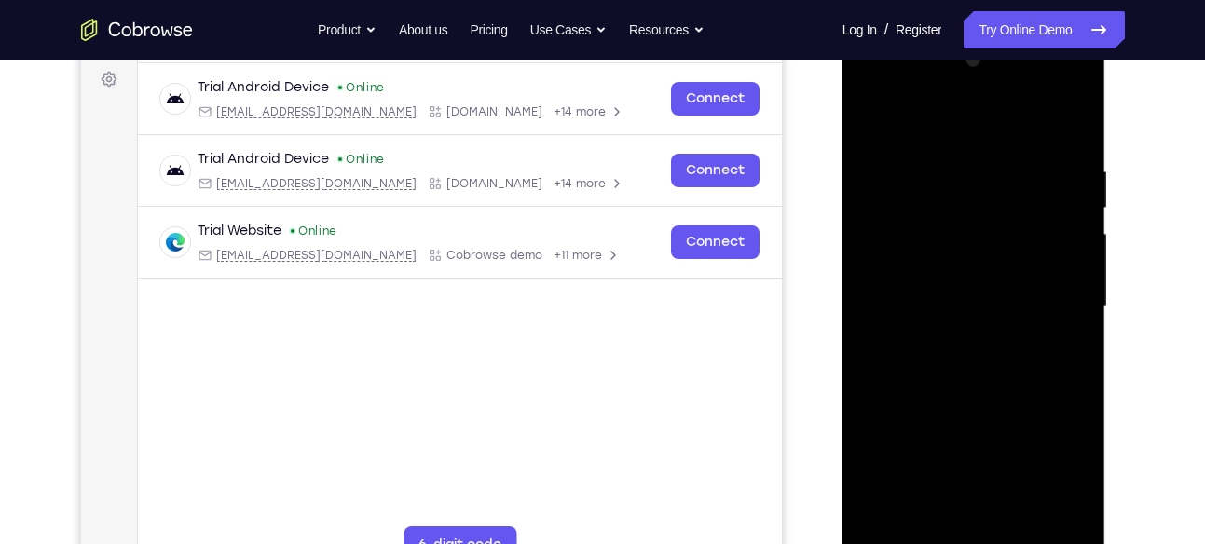
drag, startPoint x: 1033, startPoint y: 242, endPoint x: 987, endPoint y: 403, distance: 166.7
click at [987, 403] on div at bounding box center [974, 307] width 235 height 522
click at [1084, 255] on div at bounding box center [974, 307] width 235 height 522
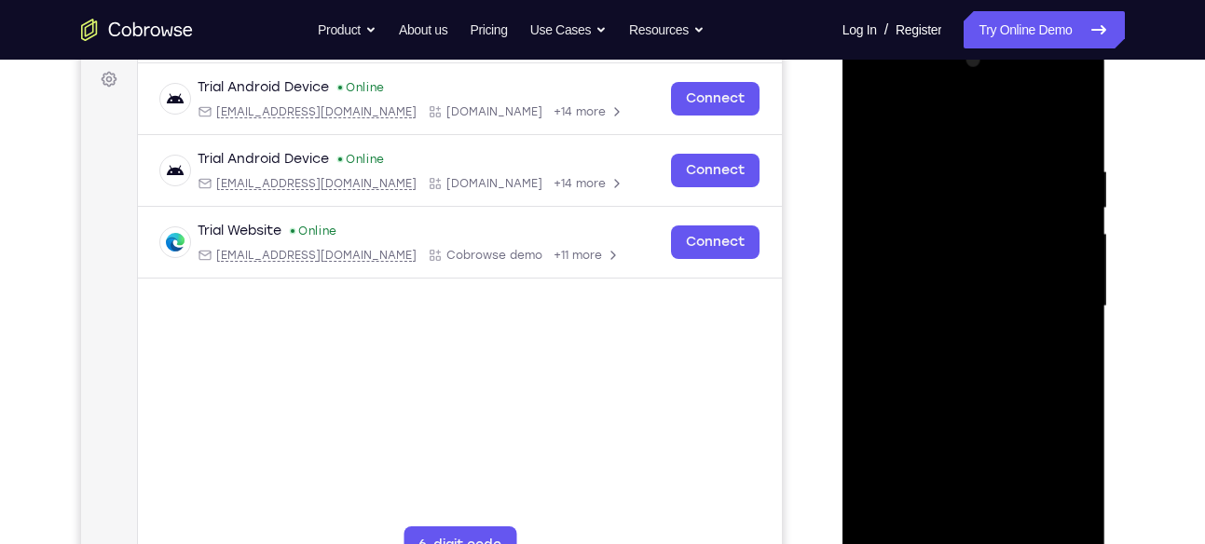
click at [1084, 255] on div at bounding box center [974, 307] width 235 height 522
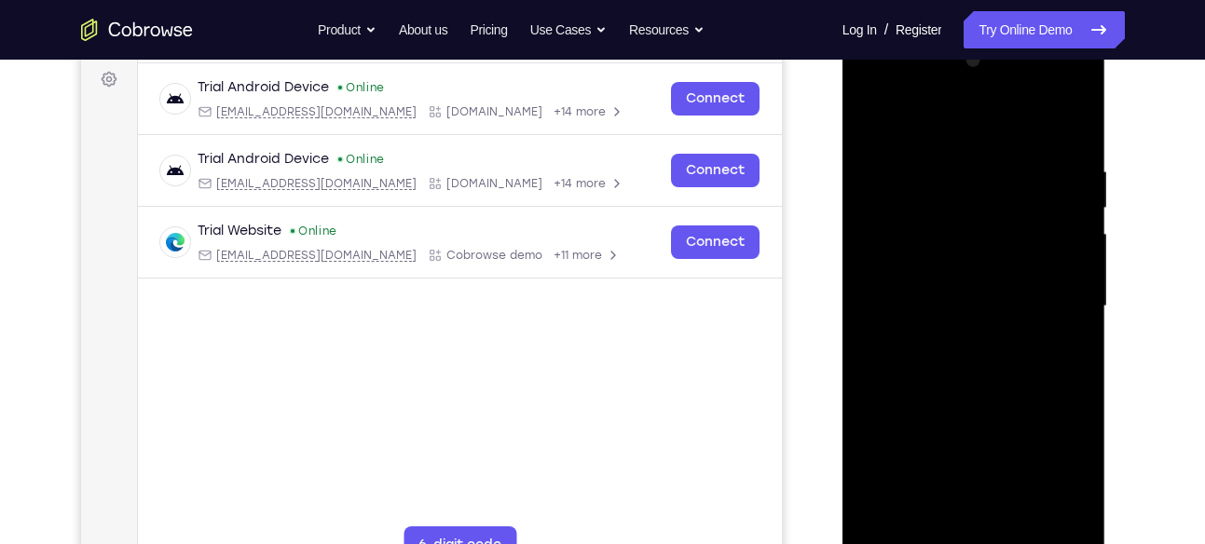
click at [1084, 255] on div at bounding box center [974, 307] width 235 height 522
drag, startPoint x: 1016, startPoint y: 377, endPoint x: 1022, endPoint y: 236, distance: 140.9
click at [1022, 236] on div at bounding box center [974, 307] width 235 height 522
drag, startPoint x: 1004, startPoint y: 370, endPoint x: 1010, endPoint y: 203, distance: 167.0
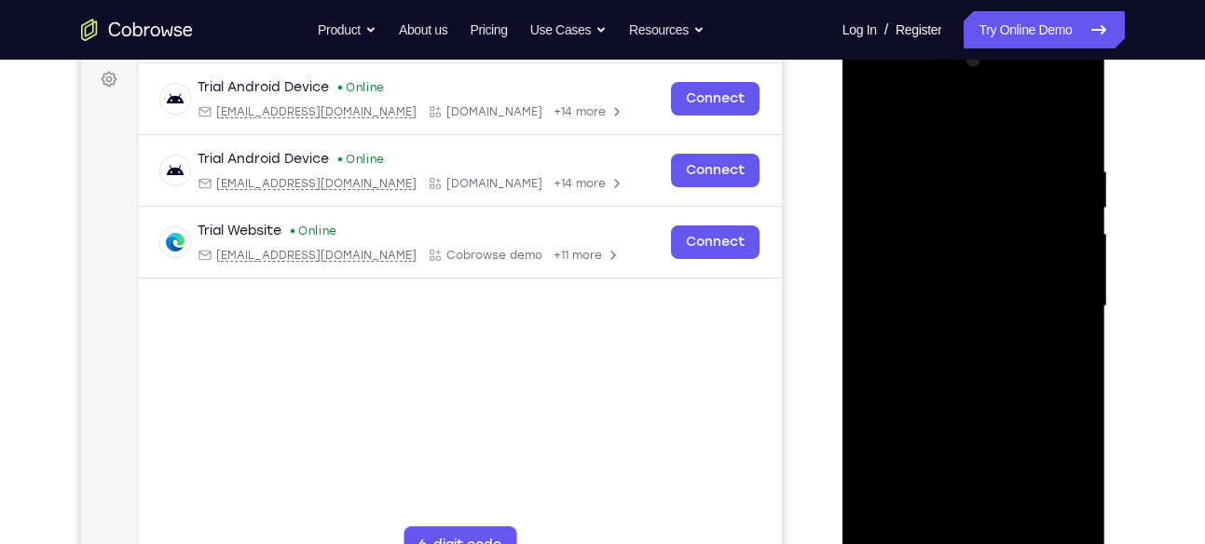
click at [1010, 203] on div at bounding box center [974, 307] width 235 height 522
drag, startPoint x: 1013, startPoint y: 324, endPoint x: 1015, endPoint y: 282, distance: 42.0
click at [1015, 282] on div at bounding box center [974, 307] width 235 height 522
click at [1078, 331] on div at bounding box center [974, 307] width 235 height 522
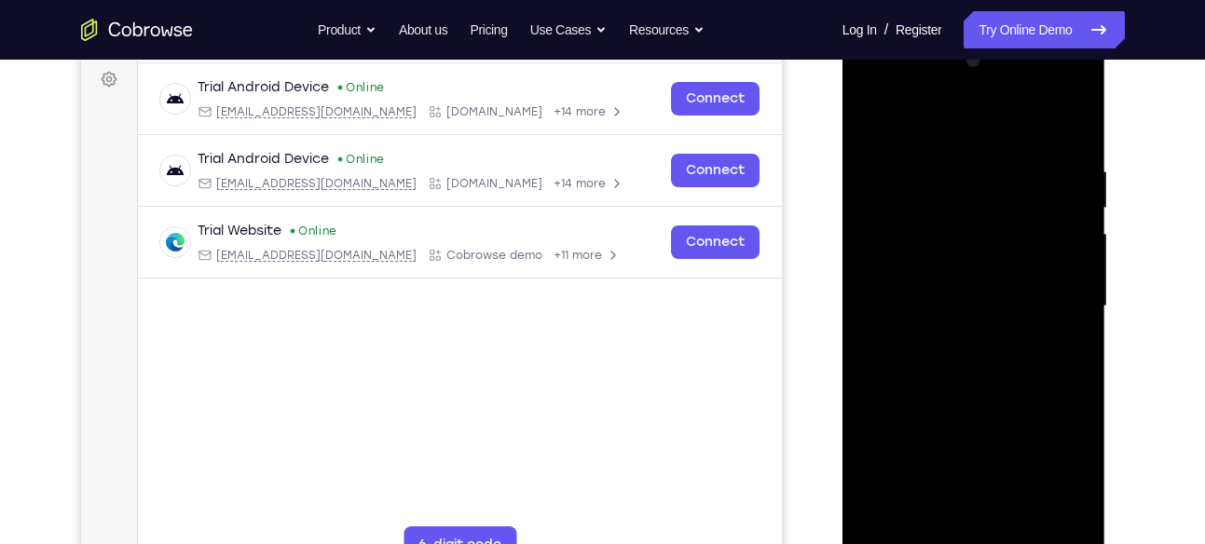
drag, startPoint x: 1023, startPoint y: 371, endPoint x: 1018, endPoint y: 221, distance: 150.2
click at [1018, 221] on div at bounding box center [974, 307] width 235 height 522
drag, startPoint x: 995, startPoint y: 324, endPoint x: 1015, endPoint y: 197, distance: 129.3
click at [1015, 197] on div at bounding box center [974, 307] width 235 height 522
drag, startPoint x: 994, startPoint y: 371, endPoint x: 1001, endPoint y: 216, distance: 154.9
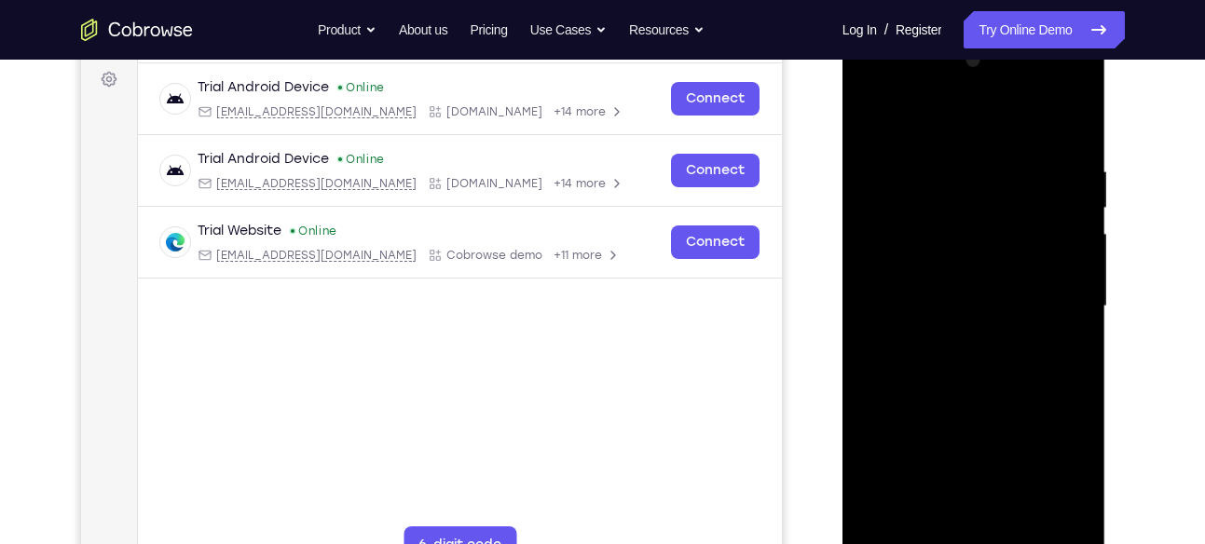
click at [1001, 216] on div at bounding box center [974, 307] width 235 height 522
drag, startPoint x: 1001, startPoint y: 216, endPoint x: 1004, endPoint y: 183, distance: 33.7
click at [1004, 183] on div at bounding box center [974, 307] width 235 height 522
drag, startPoint x: 981, startPoint y: 287, endPoint x: 1002, endPoint y: 204, distance: 85.5
click at [1002, 204] on div at bounding box center [974, 307] width 235 height 522
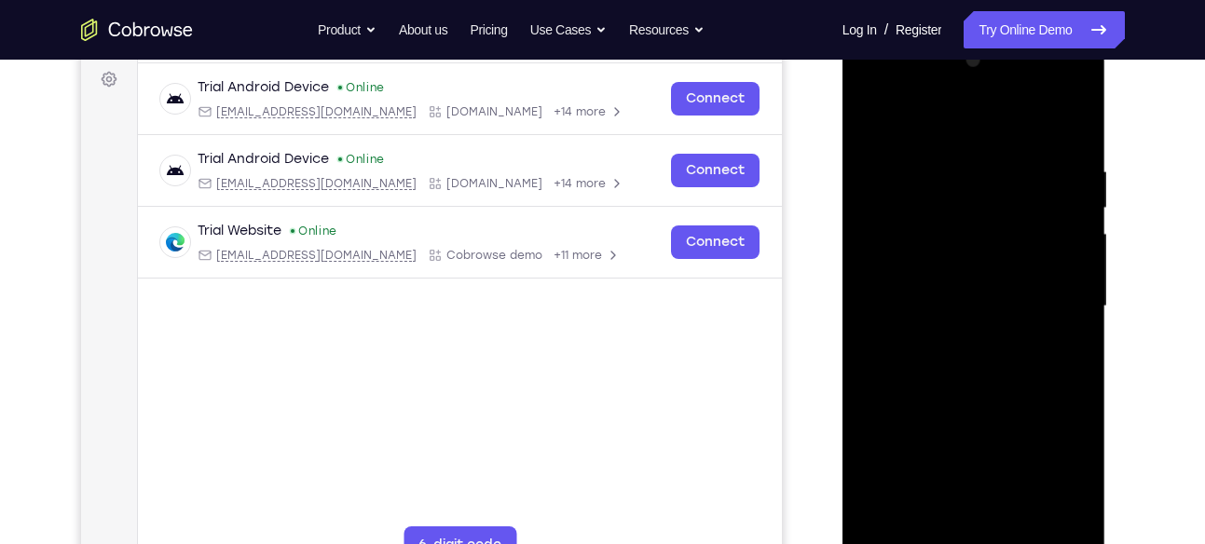
drag, startPoint x: 971, startPoint y: 392, endPoint x: 999, endPoint y: 202, distance: 192.2
click at [999, 202] on div at bounding box center [974, 307] width 235 height 522
drag, startPoint x: 977, startPoint y: 361, endPoint x: 995, endPoint y: 216, distance: 145.7
click at [995, 216] on div at bounding box center [974, 307] width 235 height 522
drag, startPoint x: 982, startPoint y: 387, endPoint x: 996, endPoint y: 222, distance: 165.6
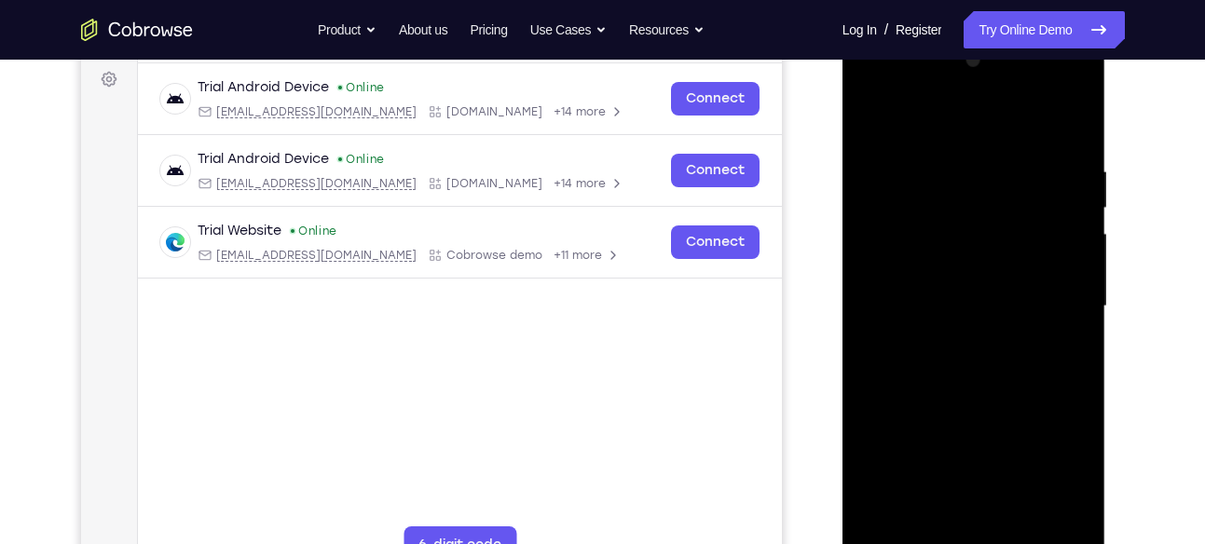
click at [996, 222] on div at bounding box center [974, 307] width 235 height 522
drag, startPoint x: 954, startPoint y: 384, endPoint x: 969, endPoint y: 252, distance: 133.3
click at [969, 252] on div at bounding box center [974, 307] width 235 height 522
drag, startPoint x: 960, startPoint y: 380, endPoint x: 981, endPoint y: 223, distance: 159.0
click at [981, 223] on div at bounding box center [974, 307] width 235 height 522
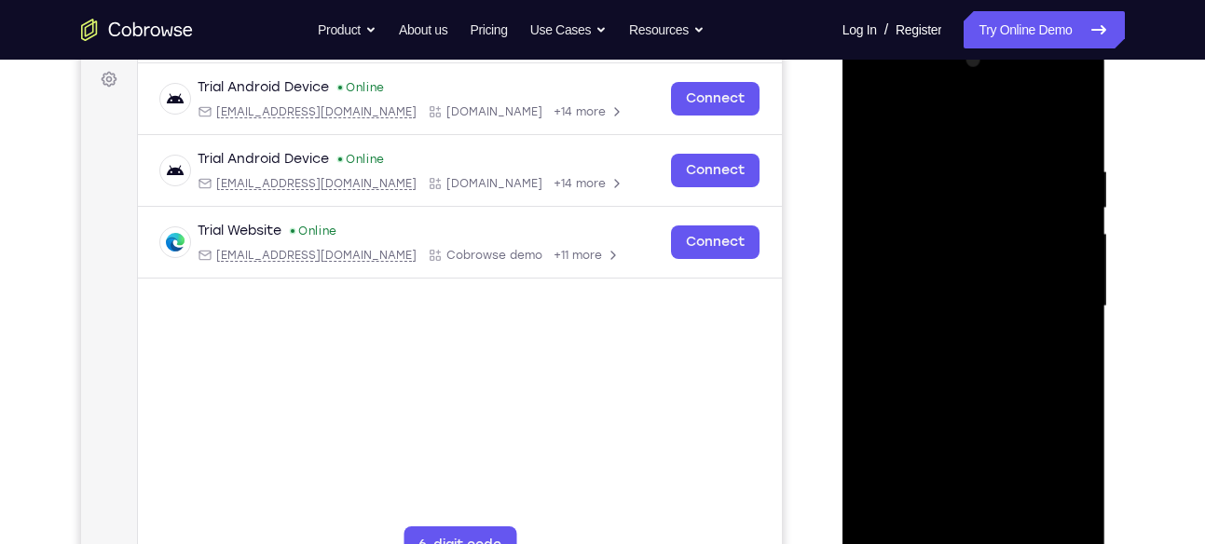
drag, startPoint x: 965, startPoint y: 376, endPoint x: 973, endPoint y: 236, distance: 140.1
click at [973, 236] on div at bounding box center [974, 307] width 235 height 522
drag, startPoint x: 960, startPoint y: 396, endPoint x: 972, endPoint y: 192, distance: 204.5
click at [972, 192] on div at bounding box center [974, 307] width 235 height 522
drag, startPoint x: 991, startPoint y: 364, endPoint x: 1009, endPoint y: 195, distance: 169.7
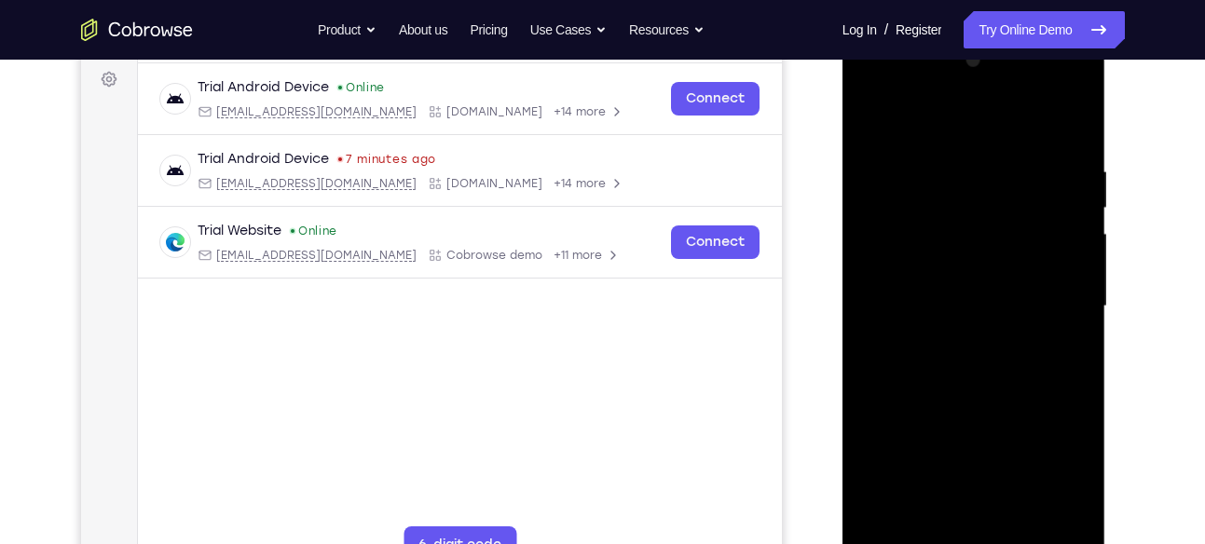
click at [1009, 195] on div at bounding box center [974, 307] width 235 height 522
drag, startPoint x: 1009, startPoint y: 194, endPoint x: 983, endPoint y: 336, distance: 145.0
click at [983, 336] on div at bounding box center [974, 307] width 235 height 522
click at [1077, 365] on div at bounding box center [974, 307] width 235 height 522
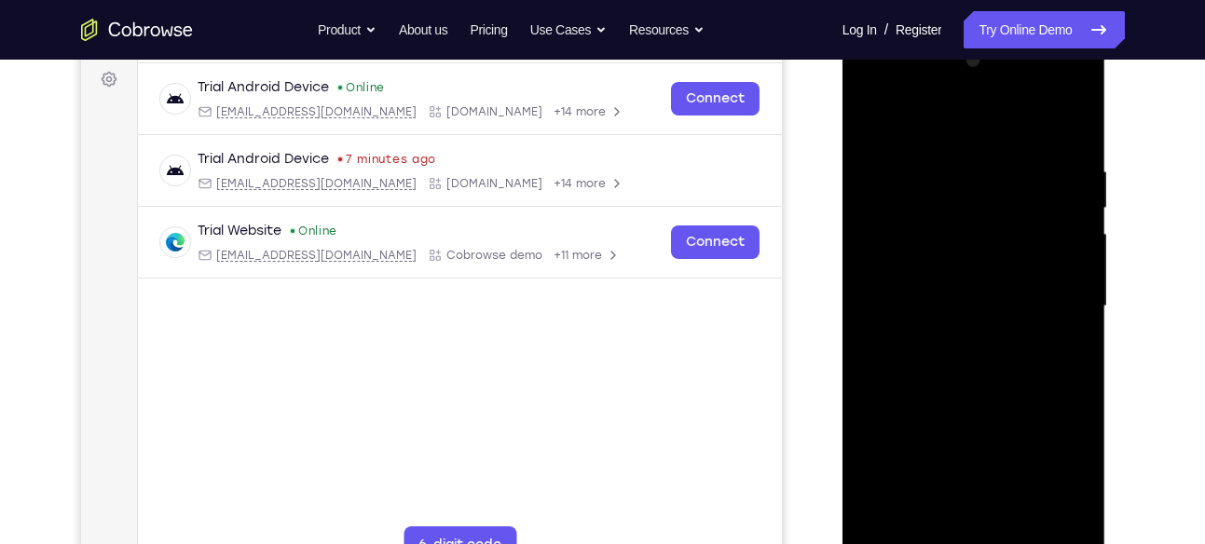
drag, startPoint x: 1035, startPoint y: 388, endPoint x: 1033, endPoint y: 309, distance: 79.2
click at [1033, 309] on div at bounding box center [974, 307] width 235 height 522
click at [875, 296] on div at bounding box center [974, 307] width 235 height 522
click at [1078, 292] on div at bounding box center [974, 307] width 235 height 522
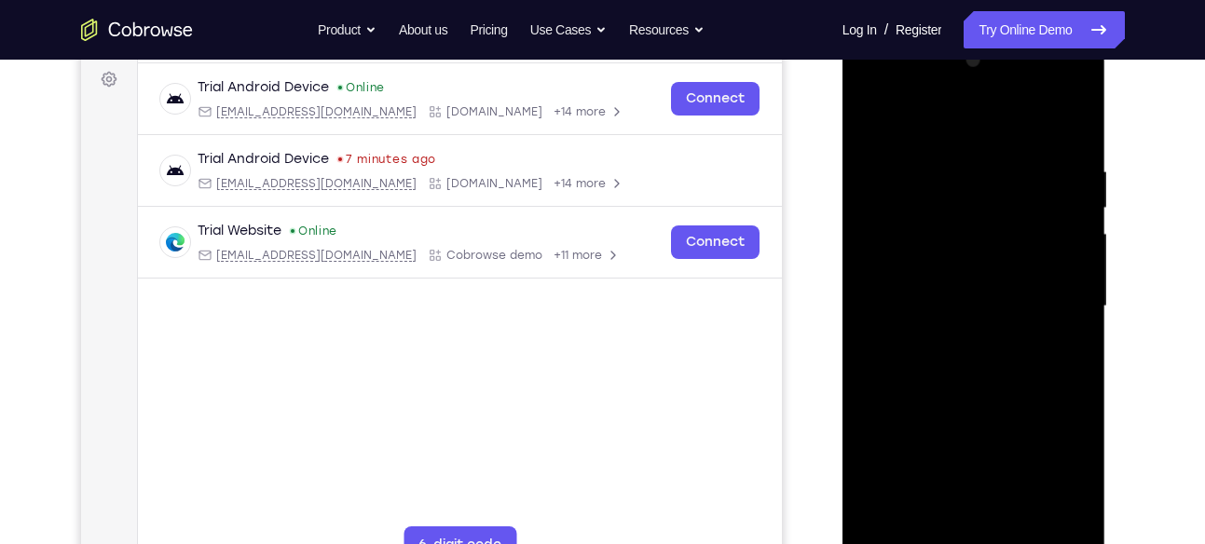
click at [1078, 292] on div at bounding box center [974, 307] width 235 height 522
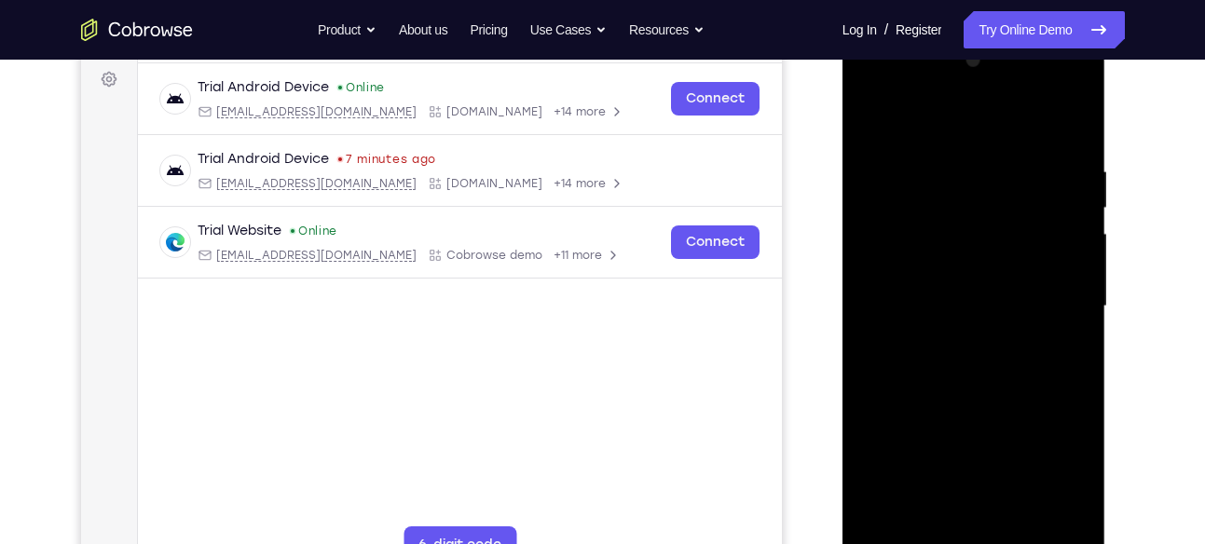
click at [1078, 292] on div at bounding box center [974, 307] width 235 height 522
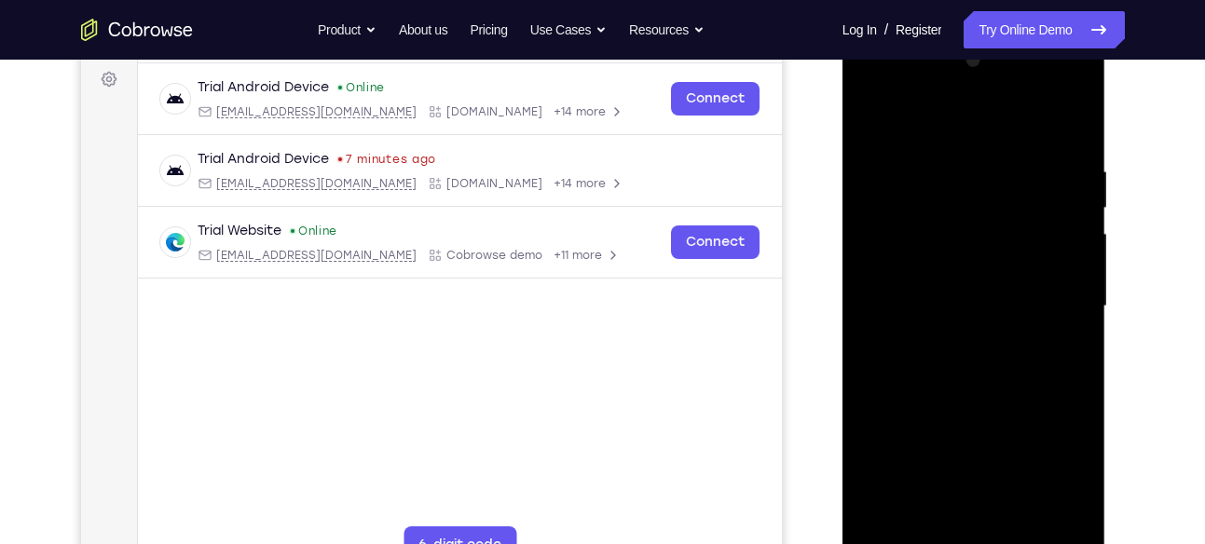
click at [1078, 292] on div at bounding box center [974, 307] width 235 height 522
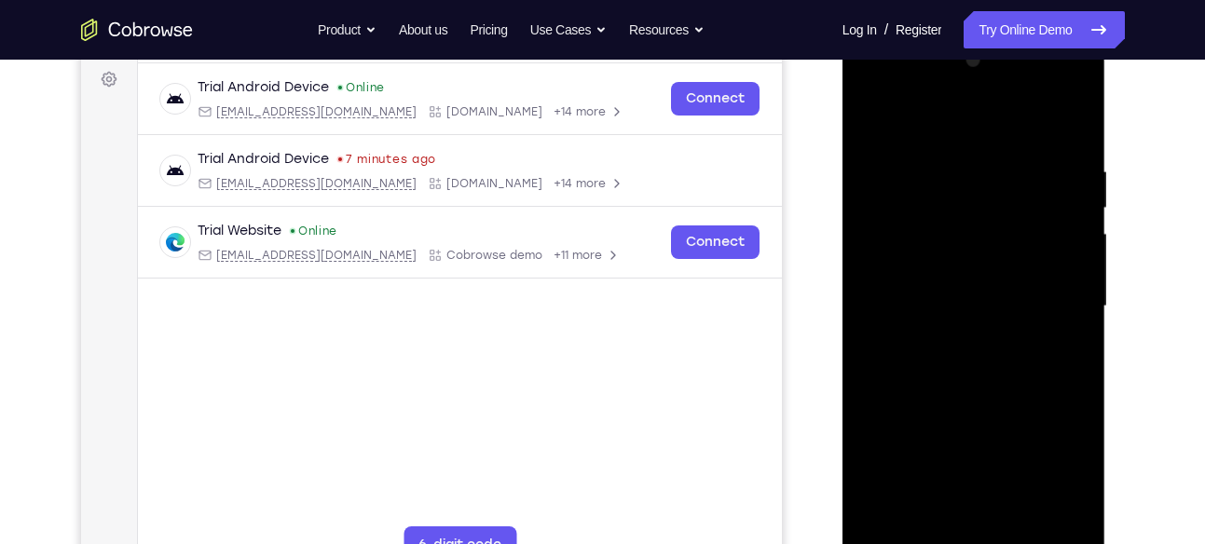
click at [1078, 292] on div at bounding box center [974, 307] width 235 height 522
drag, startPoint x: 964, startPoint y: 379, endPoint x: 974, endPoint y: 225, distance: 155.1
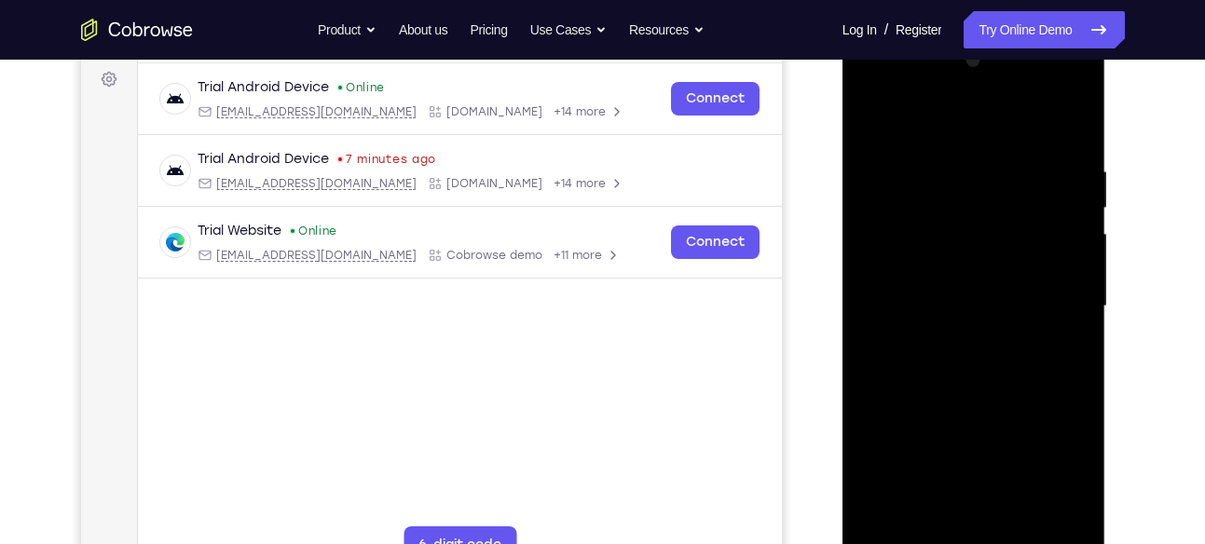
click at [974, 225] on div at bounding box center [974, 307] width 235 height 522
drag, startPoint x: 956, startPoint y: 355, endPoint x: 973, endPoint y: 231, distance: 125.1
click at [973, 231] on div at bounding box center [974, 307] width 235 height 522
drag, startPoint x: 980, startPoint y: 210, endPoint x: 955, endPoint y: 397, distance: 188.9
click at [955, 397] on div at bounding box center [974, 307] width 235 height 522
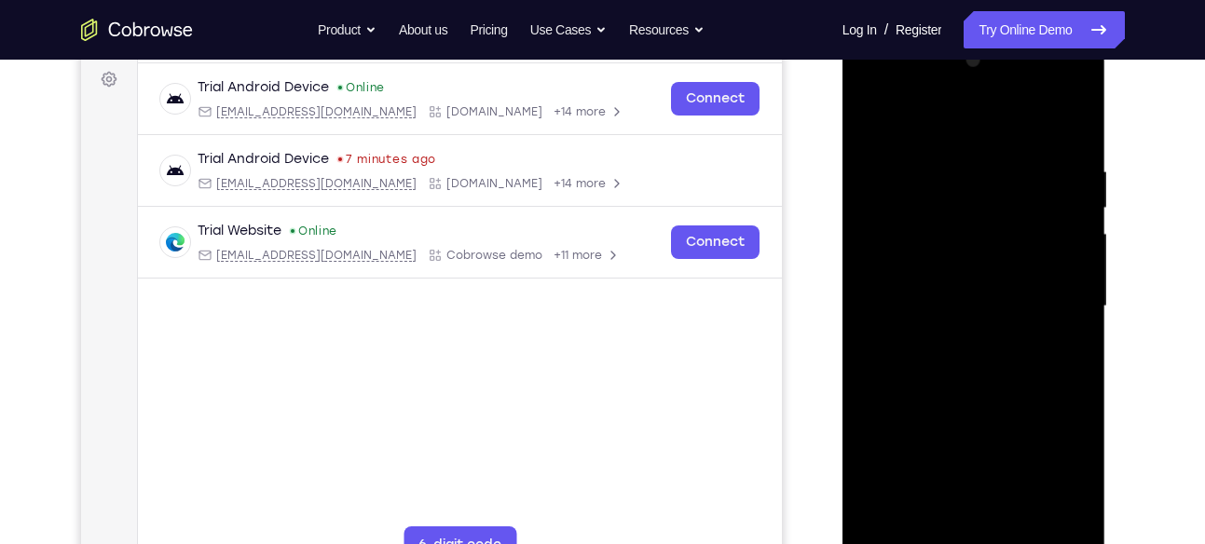
drag, startPoint x: 968, startPoint y: 240, endPoint x: 935, endPoint y: 406, distance: 169.1
click at [935, 406] on div at bounding box center [974, 307] width 235 height 522
drag, startPoint x: 1017, startPoint y: 239, endPoint x: 1003, endPoint y: 304, distance: 66.7
click at [1003, 304] on div at bounding box center [974, 307] width 235 height 522
click at [1081, 297] on div at bounding box center [974, 307] width 235 height 522
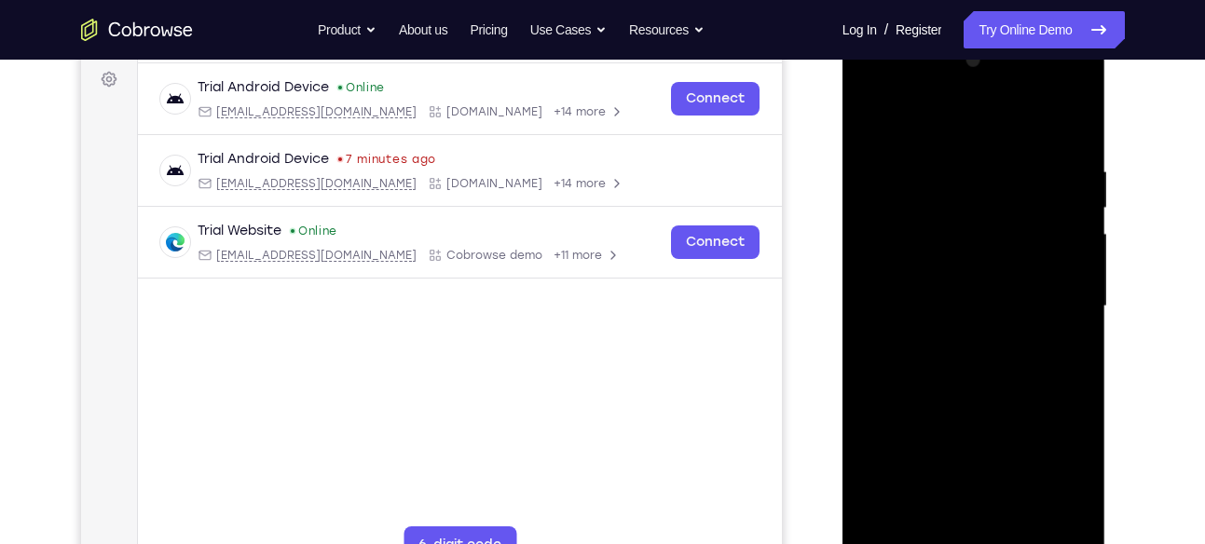
click at [1081, 297] on div at bounding box center [974, 307] width 235 height 522
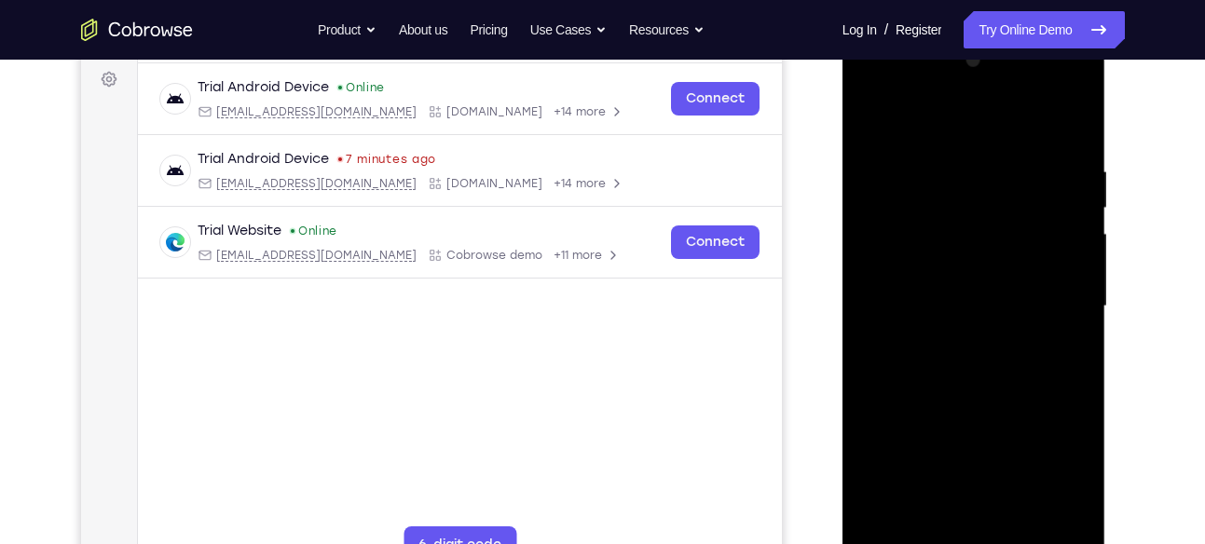
click at [1081, 297] on div at bounding box center [974, 307] width 235 height 522
drag, startPoint x: 995, startPoint y: 240, endPoint x: 967, endPoint y: 426, distance: 187.6
click at [967, 426] on div at bounding box center [974, 307] width 235 height 522
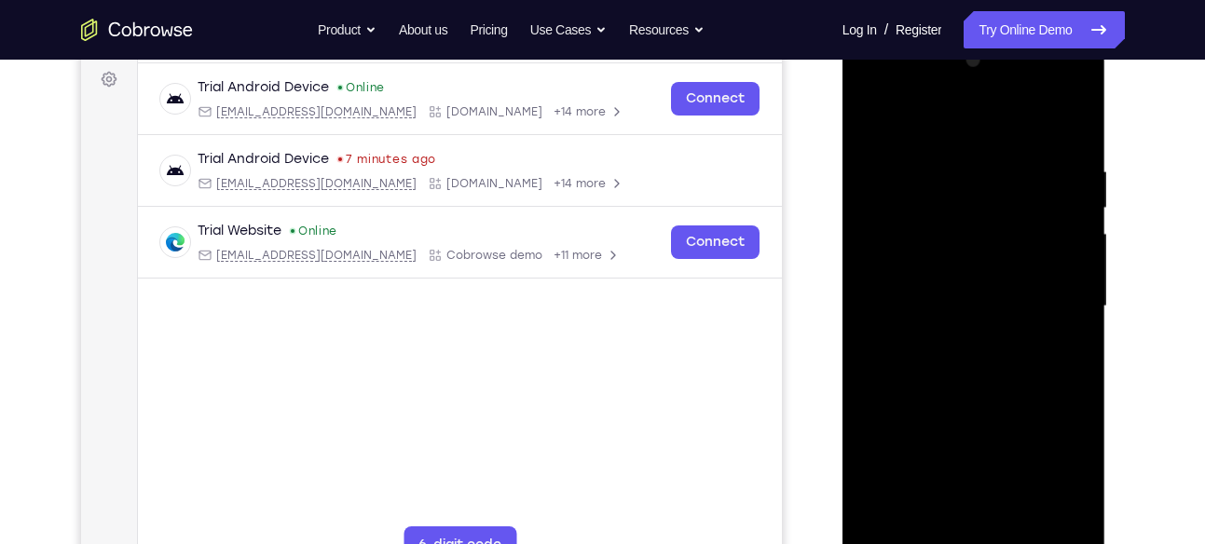
click at [1083, 262] on div at bounding box center [974, 307] width 235 height 522
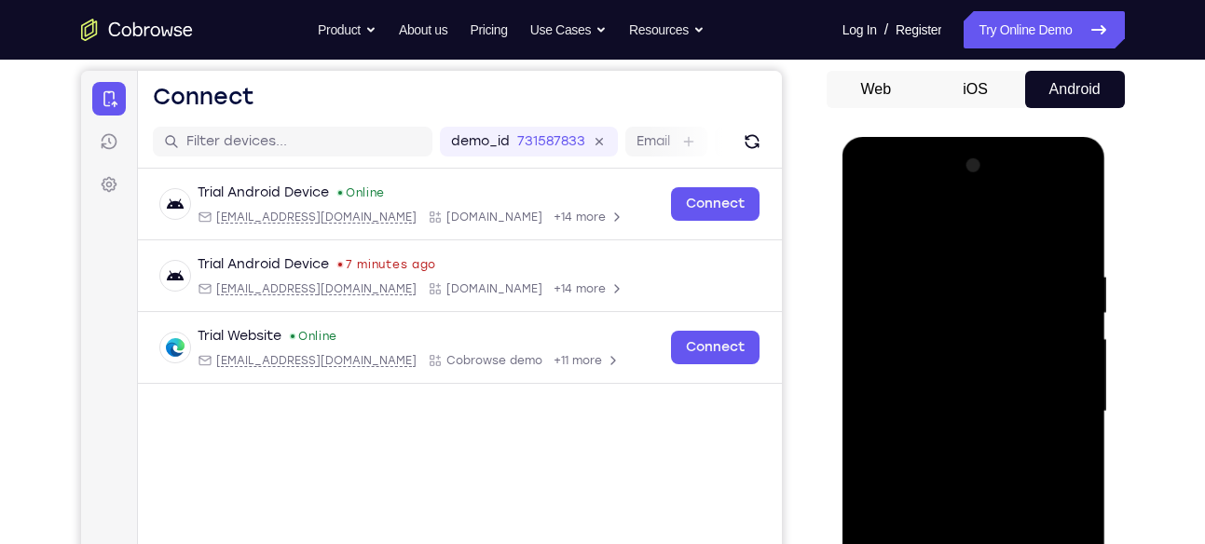
scroll to position [186, 0]
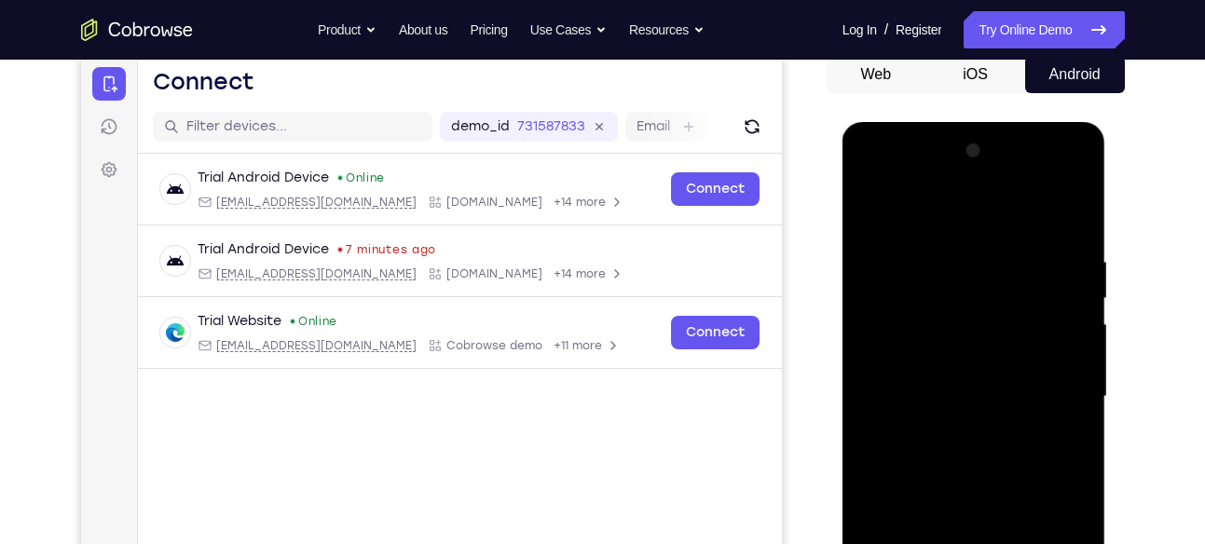
drag, startPoint x: 1026, startPoint y: 323, endPoint x: 1020, endPoint y: 417, distance: 93.4
click at [1020, 417] on div at bounding box center [974, 397] width 235 height 522
drag, startPoint x: 1051, startPoint y: 394, endPoint x: 1045, endPoint y: 279, distance: 115.8
click at [1045, 279] on div at bounding box center [974, 397] width 235 height 522
click at [1072, 337] on div at bounding box center [974, 397] width 235 height 522
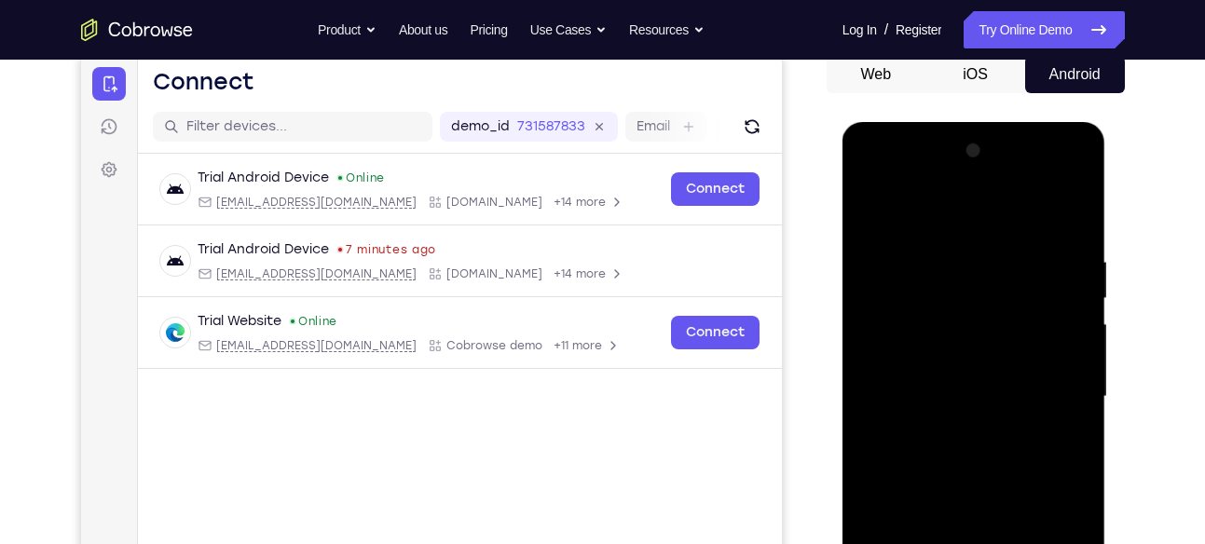
click at [1072, 337] on div at bounding box center [974, 397] width 235 height 522
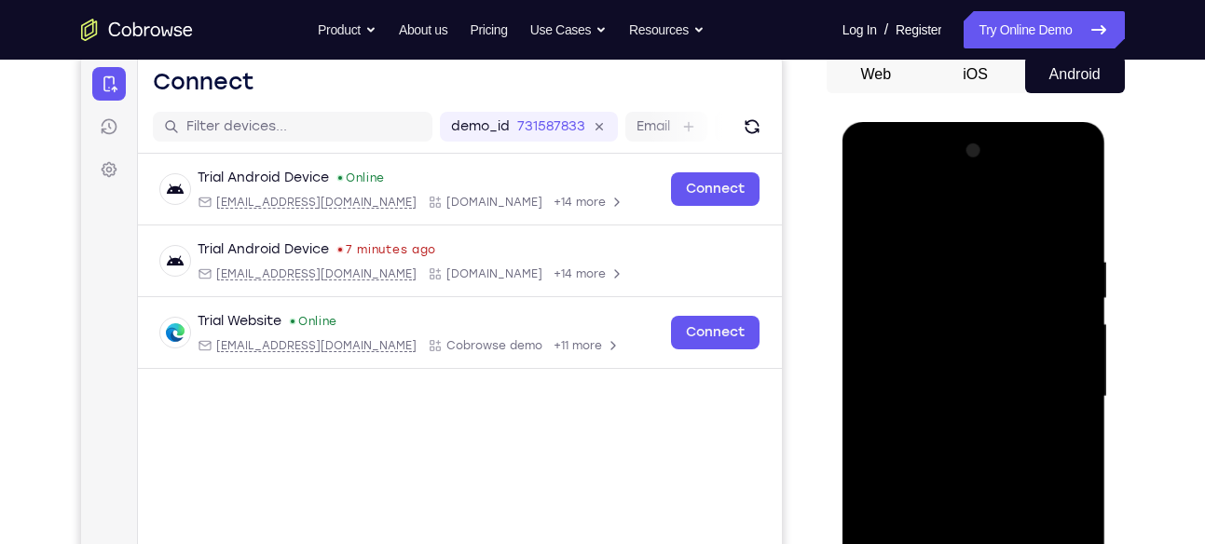
click at [1072, 337] on div at bounding box center [974, 397] width 235 height 522
drag, startPoint x: 1000, startPoint y: 380, endPoint x: 1005, endPoint y: 220, distance: 160.4
click at [1005, 220] on div at bounding box center [974, 397] width 235 height 522
drag, startPoint x: 986, startPoint y: 387, endPoint x: 993, endPoint y: 199, distance: 188.4
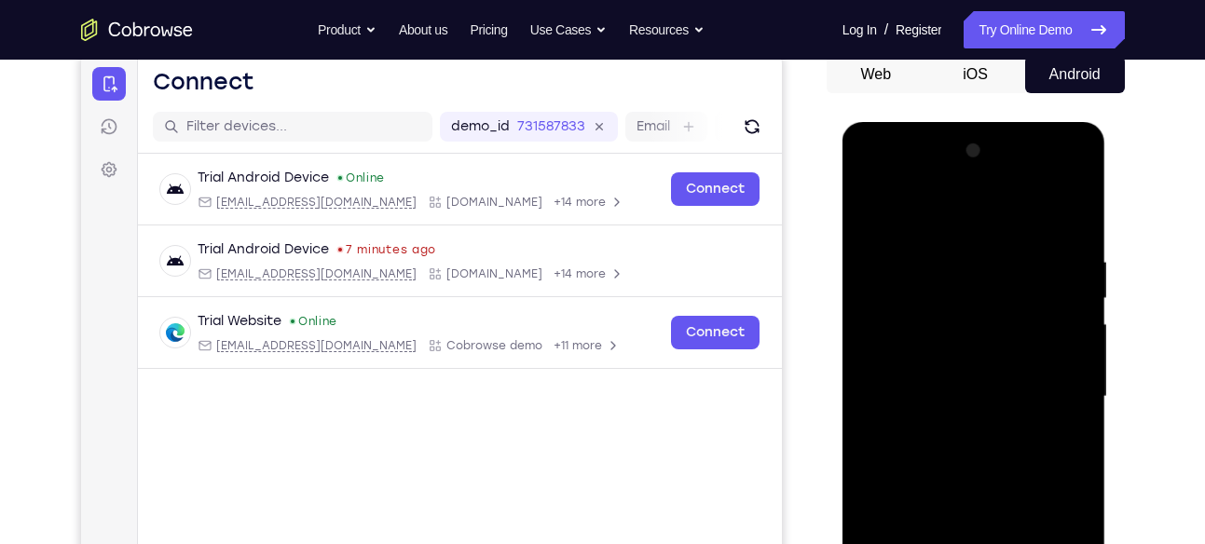
click at [993, 199] on div at bounding box center [974, 397] width 235 height 522
drag, startPoint x: 966, startPoint y: 374, endPoint x: 990, endPoint y: 238, distance: 138.2
click at [990, 238] on div at bounding box center [974, 397] width 235 height 522
drag, startPoint x: 979, startPoint y: 364, endPoint x: 986, endPoint y: 234, distance: 130.7
click at [986, 234] on div at bounding box center [974, 397] width 235 height 522
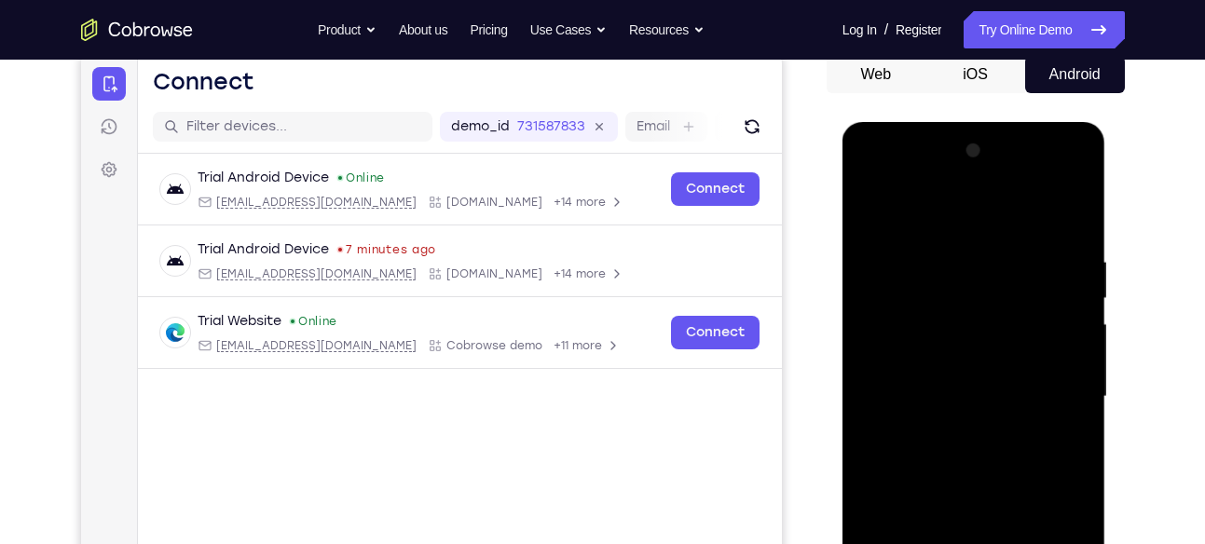
drag, startPoint x: 983, startPoint y: 266, endPoint x: 954, endPoint y: 392, distance: 130.2
click at [954, 392] on div at bounding box center [974, 397] width 235 height 522
drag, startPoint x: 992, startPoint y: 296, endPoint x: 1009, endPoint y: 210, distance: 88.5
click at [1009, 210] on div at bounding box center [974, 397] width 235 height 522
click at [1078, 309] on div at bounding box center [974, 397] width 235 height 522
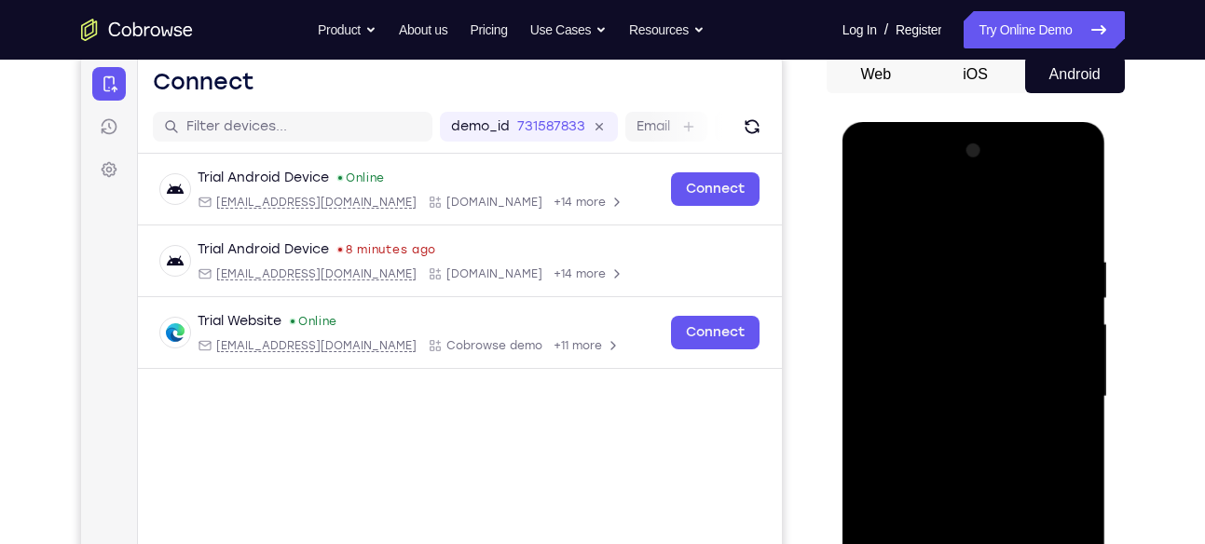
click at [1078, 309] on div at bounding box center [974, 397] width 235 height 522
drag, startPoint x: 1032, startPoint y: 250, endPoint x: 1001, endPoint y: 433, distance: 186.2
click at [1001, 433] on div at bounding box center [974, 397] width 235 height 522
drag, startPoint x: 1003, startPoint y: 244, endPoint x: 974, endPoint y: 406, distance: 164.7
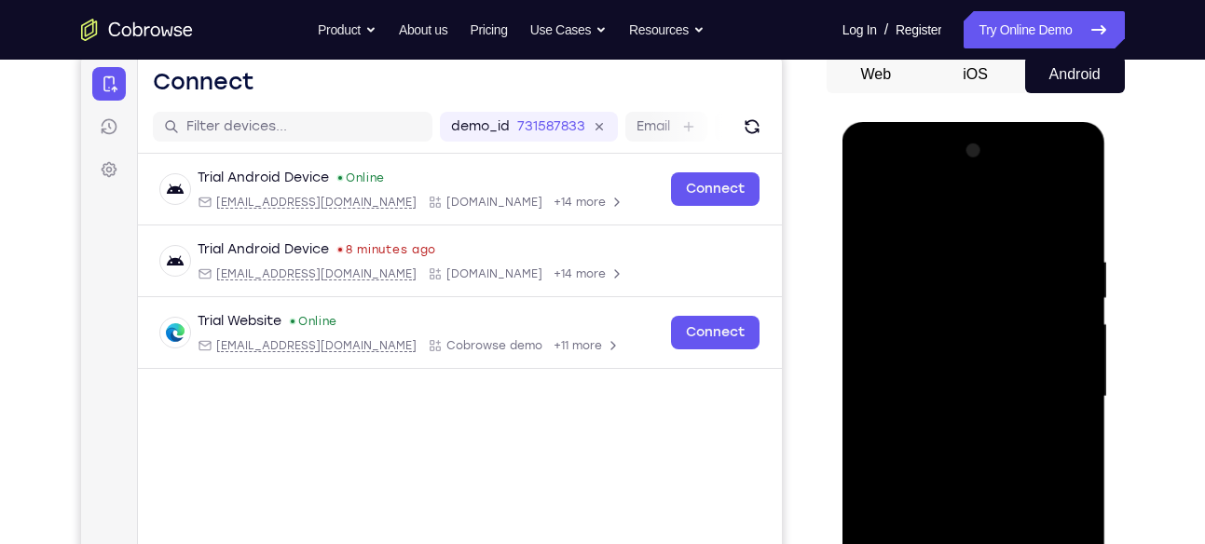
click at [974, 406] on div at bounding box center [974, 397] width 235 height 522
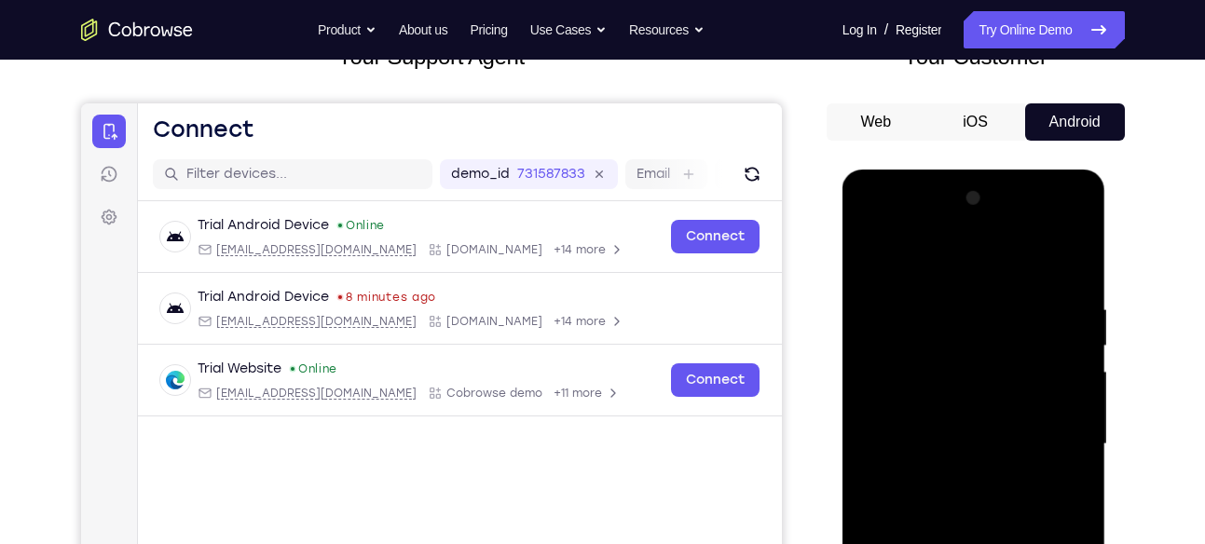
scroll to position [137, 0]
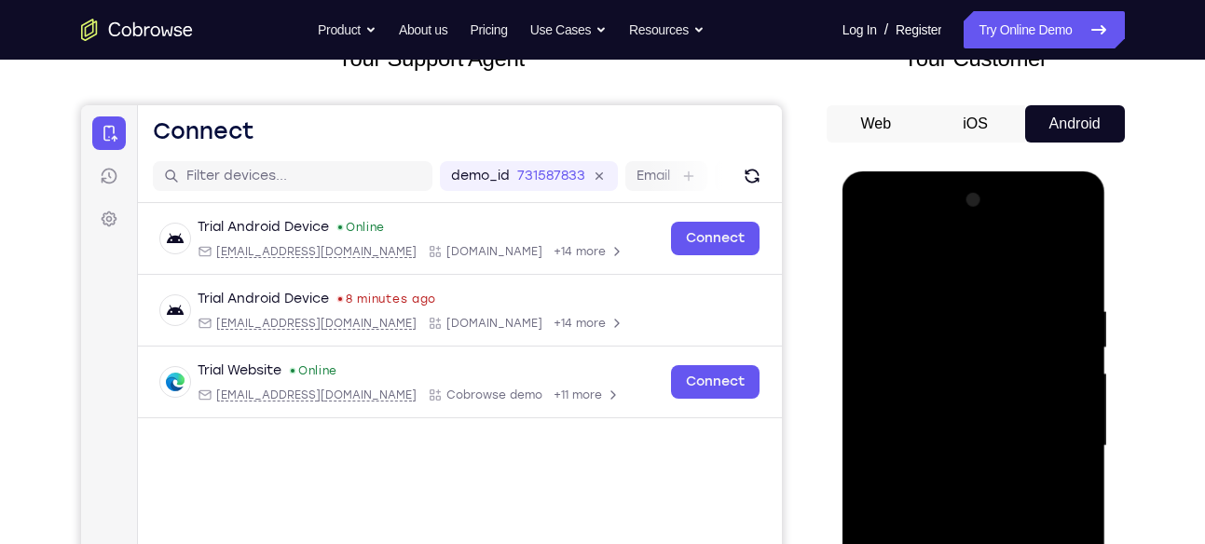
drag, startPoint x: 971, startPoint y: 313, endPoint x: 954, endPoint y: 410, distance: 98.4
click at [954, 410] on div at bounding box center [974, 446] width 235 height 522
click at [1077, 336] on div at bounding box center [974, 446] width 235 height 522
drag, startPoint x: 1027, startPoint y: 312, endPoint x: 1004, endPoint y: 418, distance: 107.9
click at [1004, 418] on div at bounding box center [974, 446] width 235 height 522
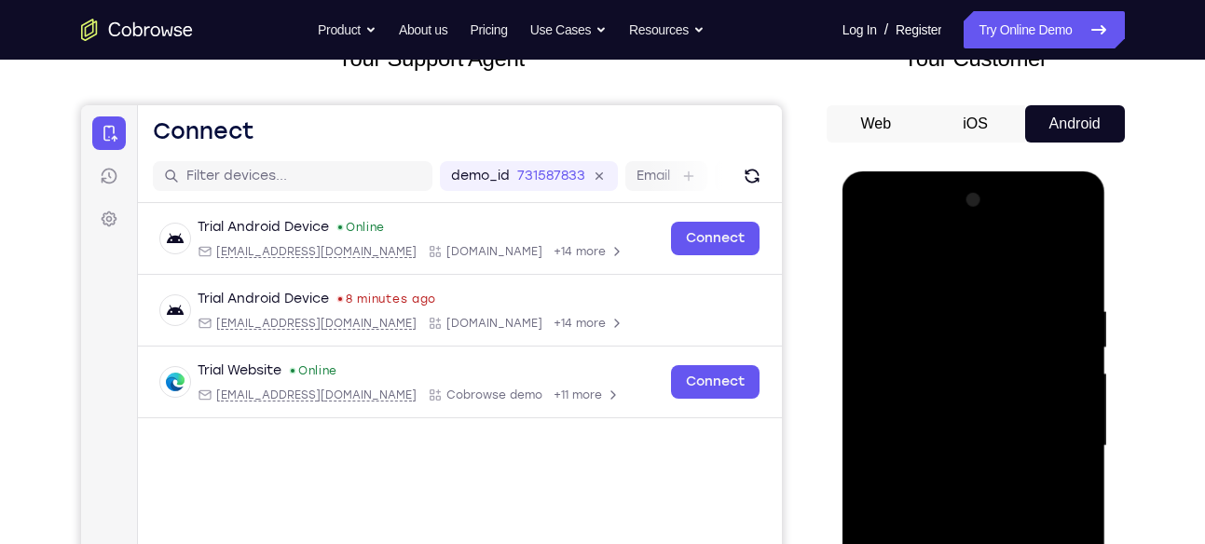
drag, startPoint x: 942, startPoint y: 318, endPoint x: 936, endPoint y: 348, distance: 30.5
click at [936, 348] on div at bounding box center [974, 446] width 235 height 522
drag, startPoint x: 960, startPoint y: 322, endPoint x: 943, endPoint y: 437, distance: 116.8
click at [943, 437] on div at bounding box center [974, 446] width 235 height 522
drag, startPoint x: 1004, startPoint y: 337, endPoint x: 995, endPoint y: 402, distance: 64.9
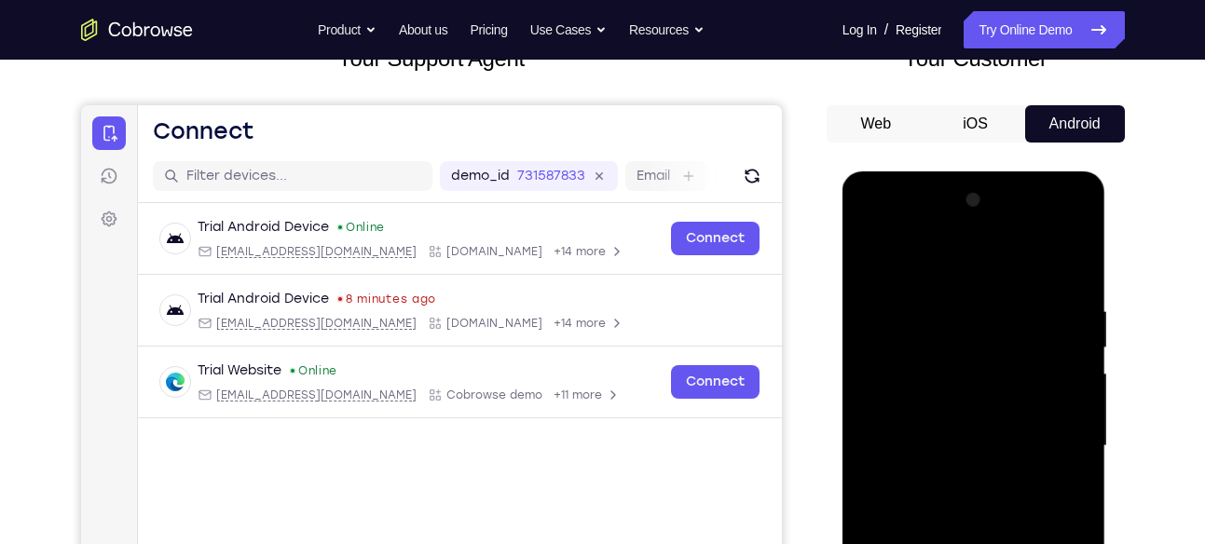
click at [995, 402] on div at bounding box center [974, 446] width 235 height 522
drag, startPoint x: 1009, startPoint y: 296, endPoint x: 965, endPoint y: 436, distance: 146.5
click at [965, 436] on div at bounding box center [974, 446] width 235 height 522
drag, startPoint x: 969, startPoint y: 326, endPoint x: 959, endPoint y: 403, distance: 77.1
click at [959, 403] on div at bounding box center [974, 446] width 235 height 522
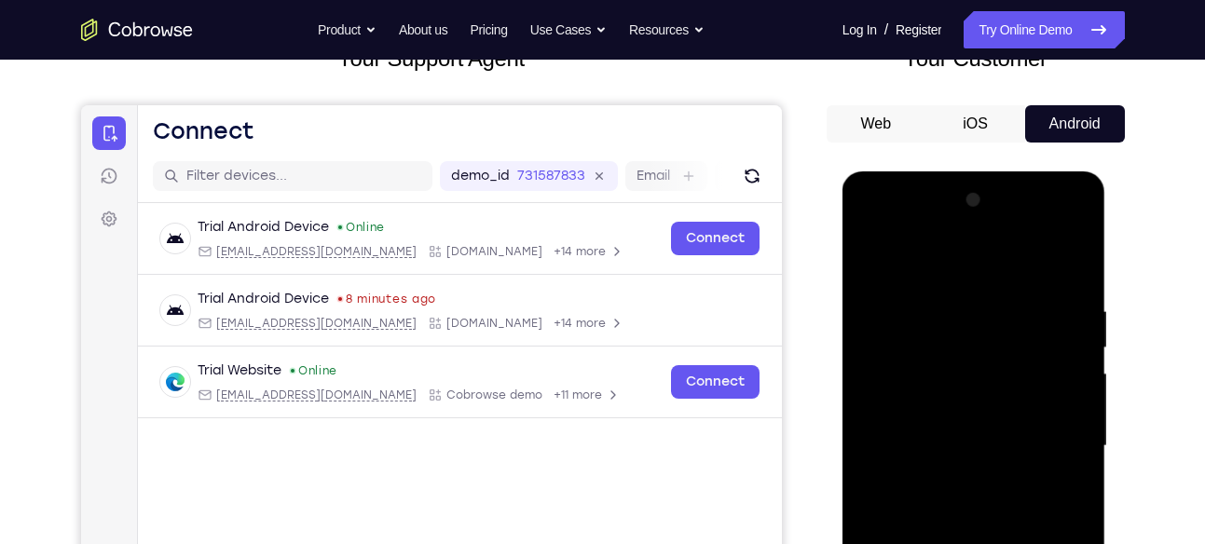
drag, startPoint x: 1000, startPoint y: 333, endPoint x: 980, endPoint y: 419, distance: 88.2
click at [980, 419] on div at bounding box center [974, 446] width 235 height 522
drag, startPoint x: 1019, startPoint y: 304, endPoint x: 998, endPoint y: 446, distance: 143.2
click at [998, 446] on div at bounding box center [974, 446] width 235 height 522
drag, startPoint x: 1023, startPoint y: 291, endPoint x: 965, endPoint y: 430, distance: 150.8
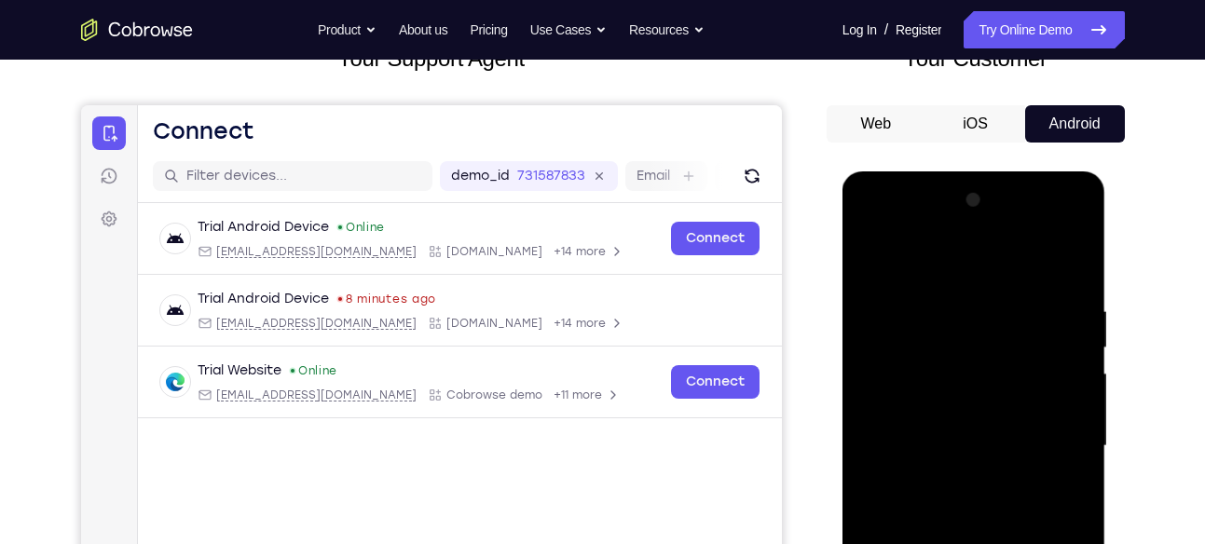
click at [965, 430] on div at bounding box center [974, 446] width 235 height 522
drag, startPoint x: 1019, startPoint y: 295, endPoint x: 984, endPoint y: 412, distance: 121.5
click at [984, 412] on div at bounding box center [974, 446] width 235 height 522
drag, startPoint x: 1007, startPoint y: 347, endPoint x: 1017, endPoint y: 295, distance: 53.2
click at [1017, 295] on div at bounding box center [974, 446] width 235 height 522
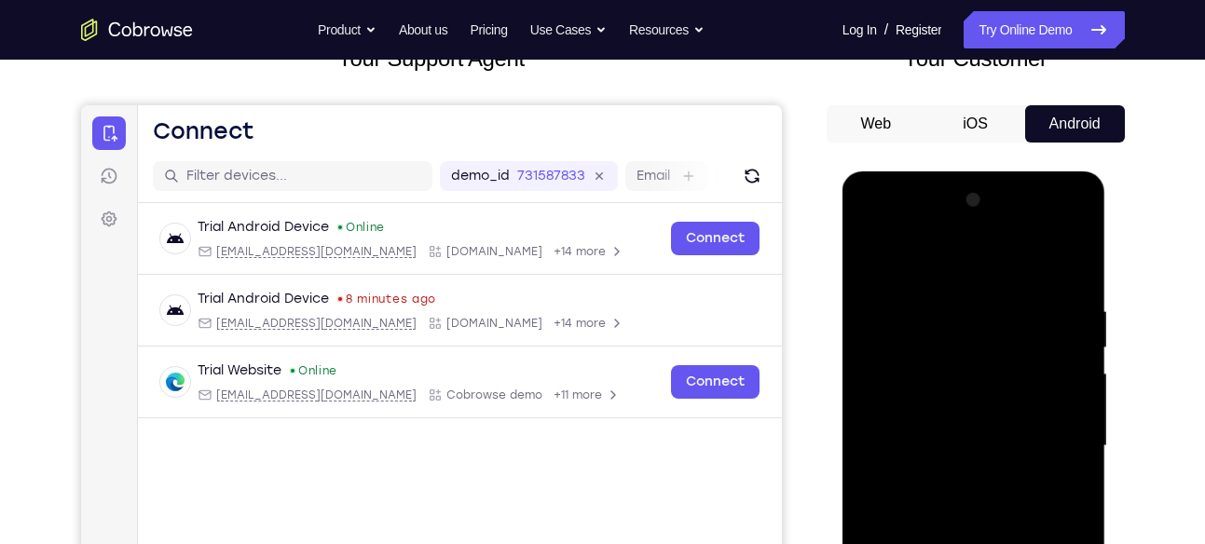
drag, startPoint x: 1036, startPoint y: 356, endPoint x: 1039, endPoint y: 295, distance: 60.7
click at [1039, 295] on div at bounding box center [974, 446] width 235 height 522
drag, startPoint x: 1050, startPoint y: 365, endPoint x: 1061, endPoint y: 258, distance: 107.7
click at [1061, 258] on div at bounding box center [974, 446] width 235 height 522
drag, startPoint x: 1009, startPoint y: 325, endPoint x: 1024, endPoint y: 289, distance: 39.3
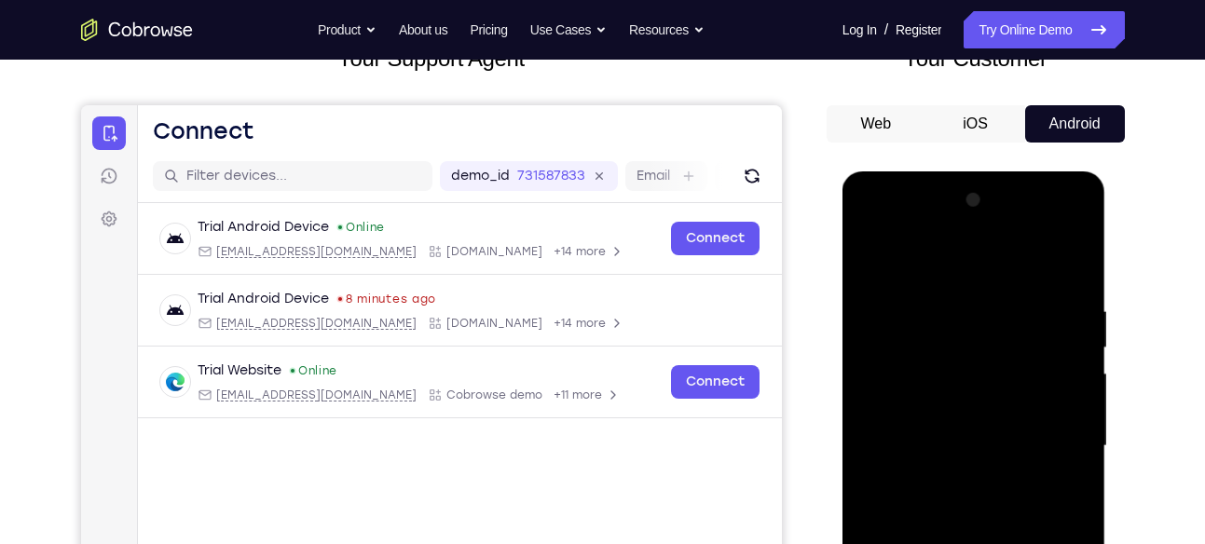
click at [1024, 289] on div at bounding box center [974, 446] width 235 height 522
drag, startPoint x: 1024, startPoint y: 289, endPoint x: 990, endPoint y: 465, distance: 179.5
click at [990, 465] on div at bounding box center [974, 446] width 235 height 522
drag, startPoint x: 988, startPoint y: 356, endPoint x: 972, endPoint y: 465, distance: 110.2
click at [972, 465] on div at bounding box center [974, 446] width 235 height 522
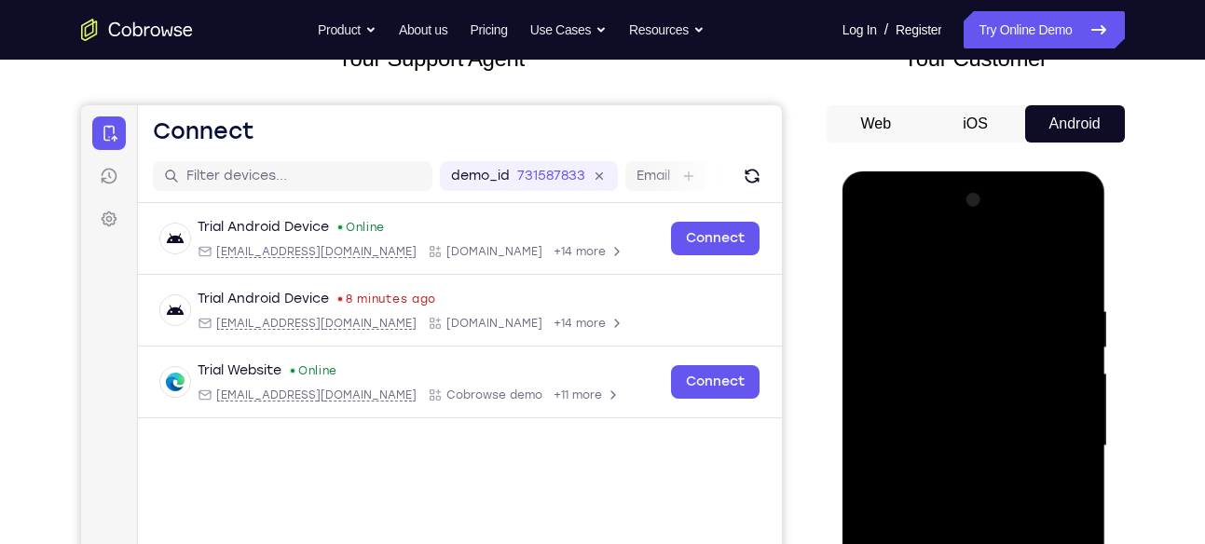
drag, startPoint x: 981, startPoint y: 349, endPoint x: 964, endPoint y: 454, distance: 106.8
click at [964, 454] on div at bounding box center [974, 446] width 235 height 522
click at [966, 363] on div at bounding box center [974, 446] width 235 height 522
drag, startPoint x: 1003, startPoint y: 362, endPoint x: 997, endPoint y: 305, distance: 57.1
click at [997, 305] on div at bounding box center [974, 446] width 235 height 522
